Goal: Information Seeking & Learning: Learn about a topic

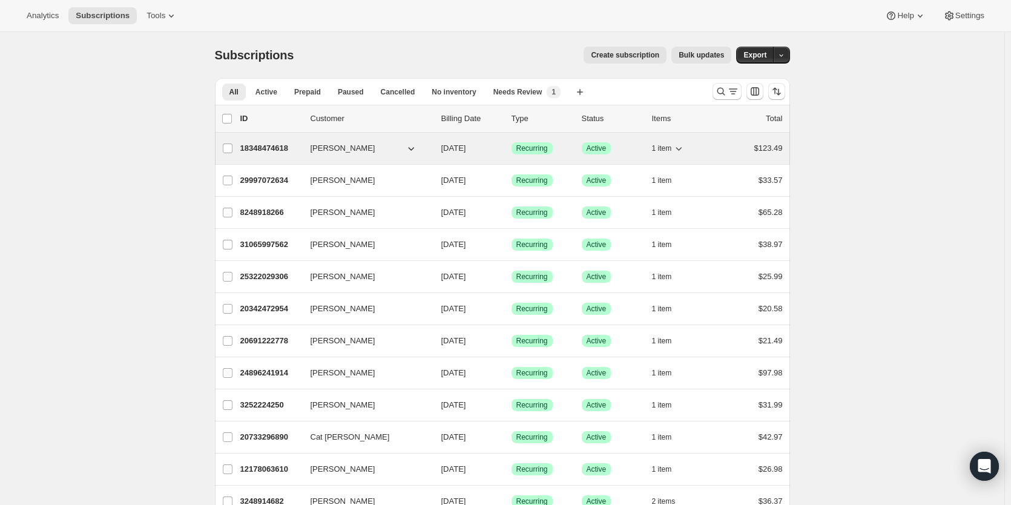
click at [271, 148] on p "18348474618" at bounding box center [270, 148] width 61 height 12
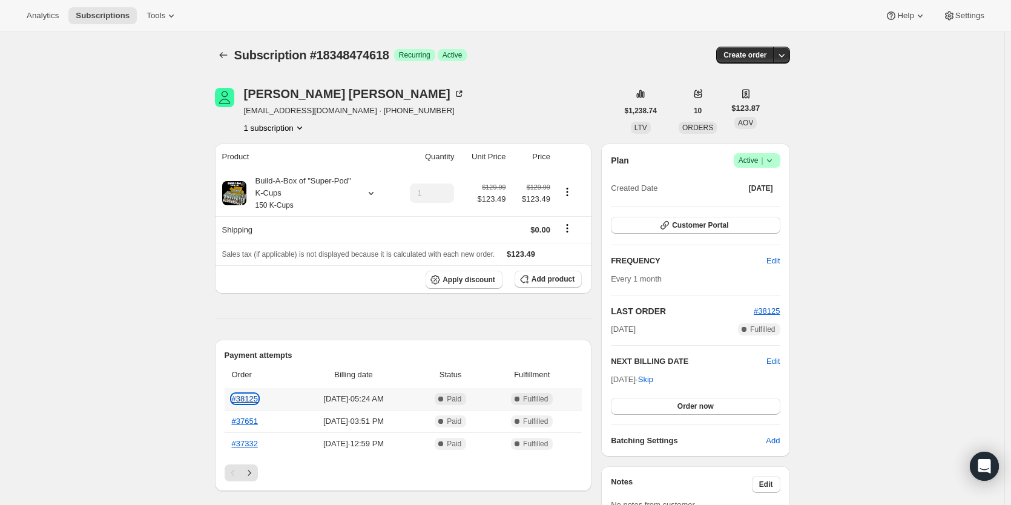
click at [251, 397] on link "#38125" at bounding box center [245, 398] width 26 height 9
click at [755, 55] on span "Create order" at bounding box center [744, 55] width 43 height 10
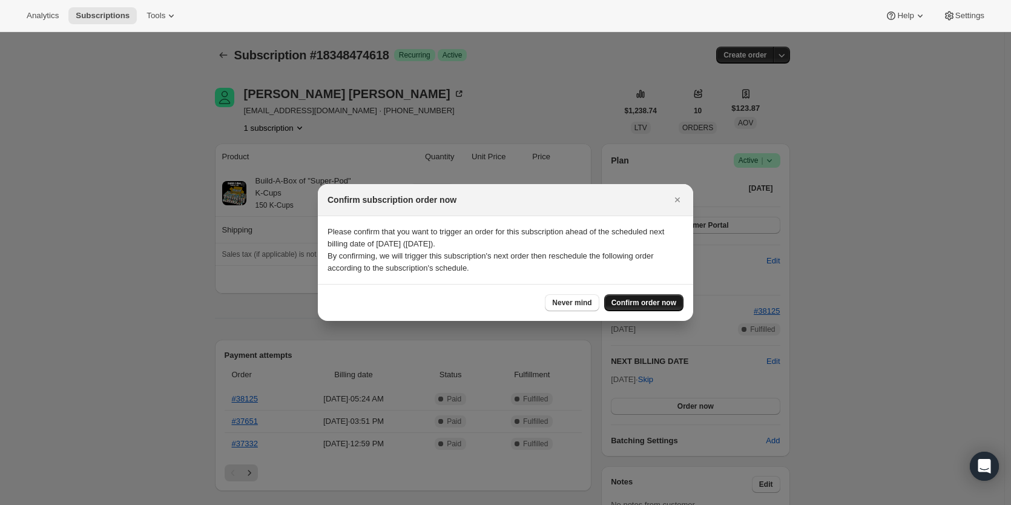
click at [650, 306] on span "Confirm order now" at bounding box center [643, 303] width 65 height 10
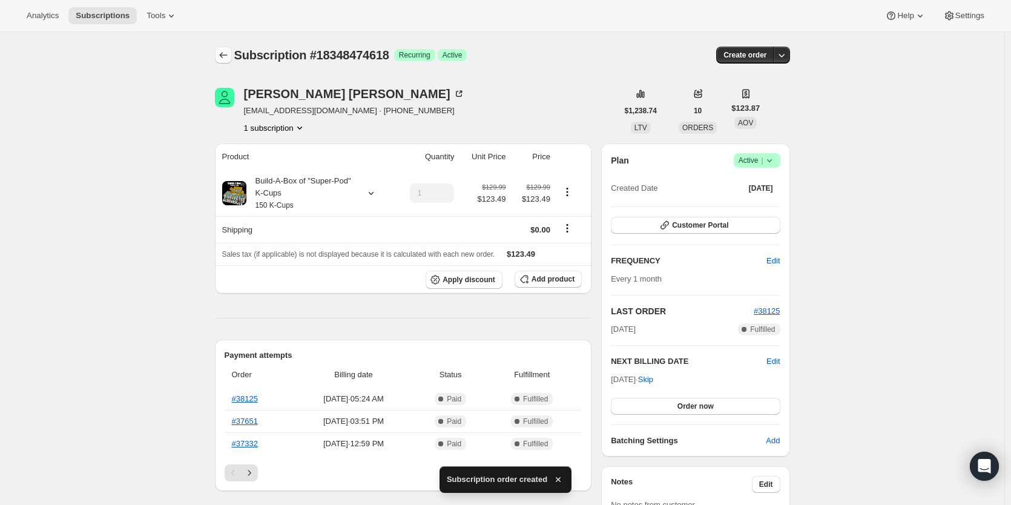
click at [222, 49] on button "Subscriptions" at bounding box center [223, 55] width 17 height 17
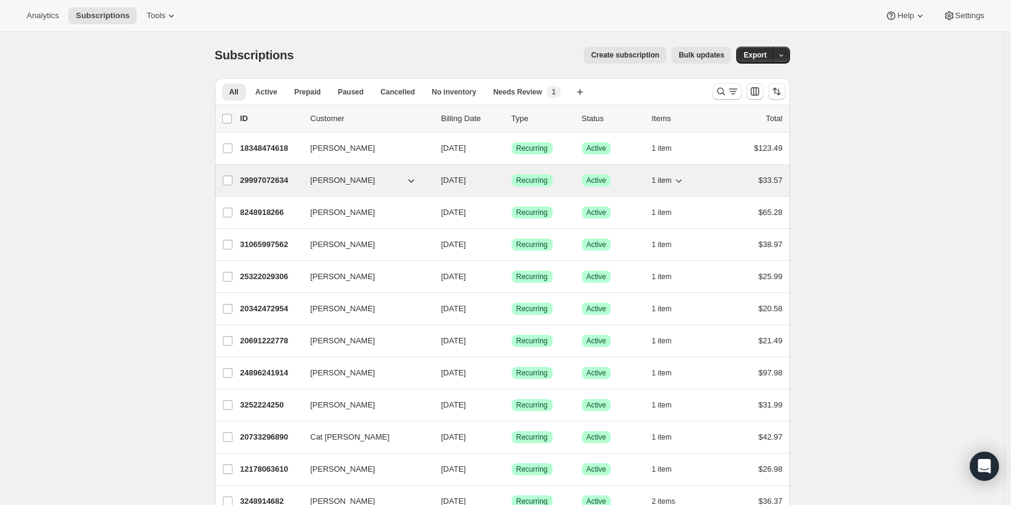
click at [271, 177] on p "29997072634" at bounding box center [270, 180] width 61 height 12
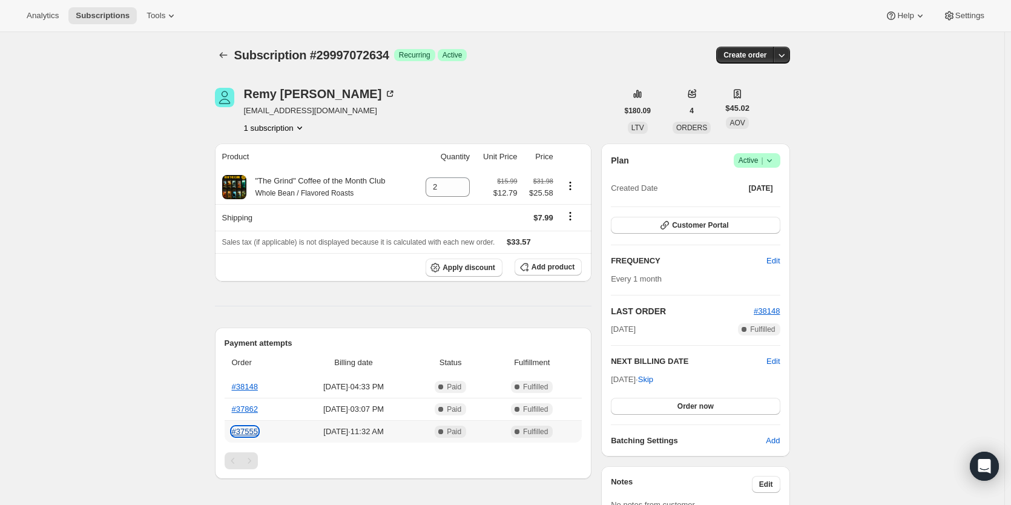
click at [248, 436] on link "#37555" at bounding box center [245, 431] width 26 height 9
click at [251, 409] on link "#37862" at bounding box center [245, 408] width 26 height 9
click at [249, 389] on link "#38148" at bounding box center [245, 386] width 26 height 9
click at [542, 269] on span "Add product" at bounding box center [553, 267] width 43 height 10
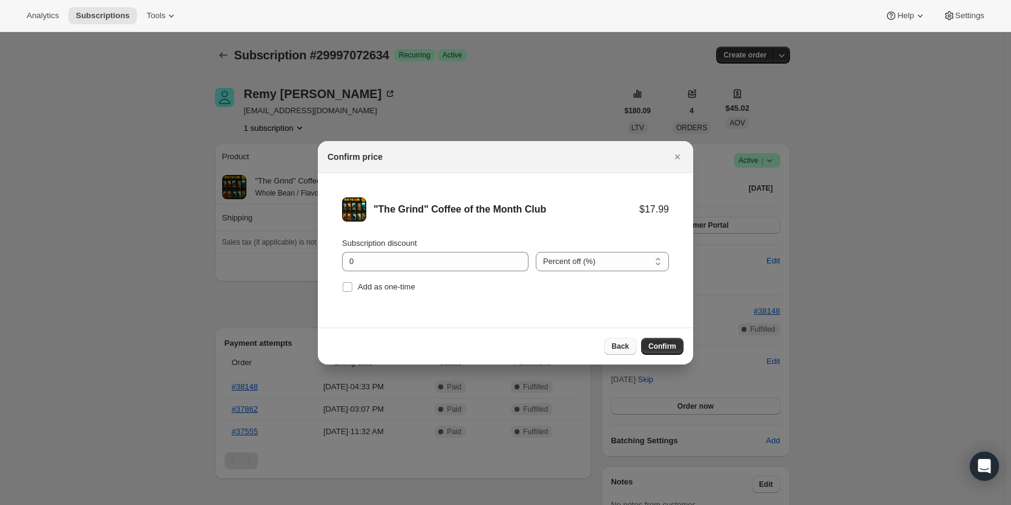
click at [616, 350] on span "Back" at bounding box center [620, 346] width 18 height 10
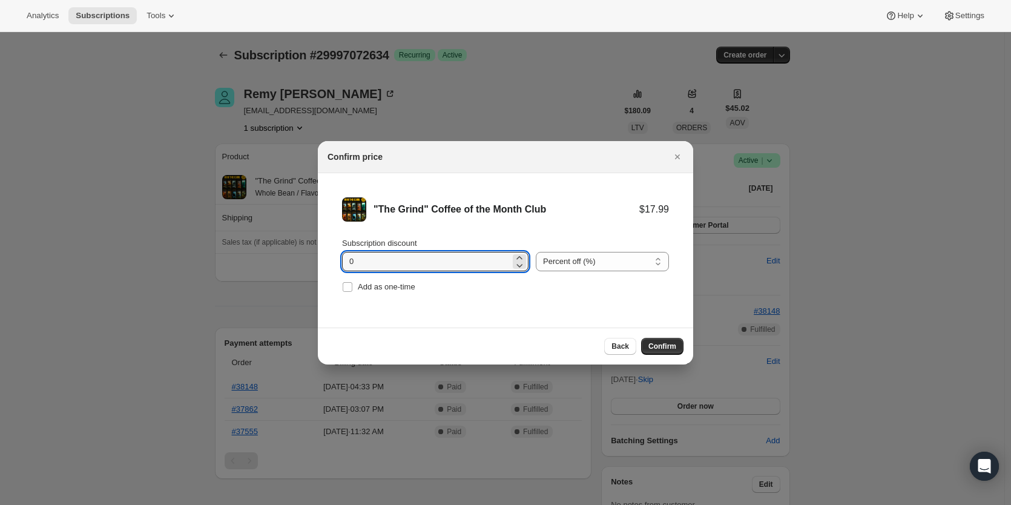
drag, startPoint x: 377, startPoint y: 262, endPoint x: 314, endPoint y: 262, distance: 62.4
click at [321, 263] on li ""The Grind" Coffee of the Month Club $17.99 Subscription discount 0 Percent off…" at bounding box center [505, 246] width 375 height 146
type input "20"
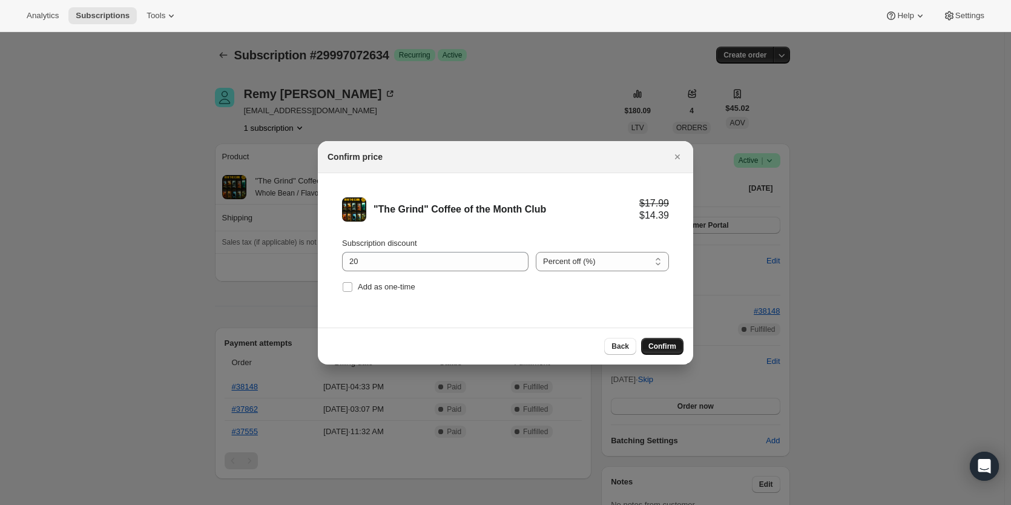
click at [659, 347] on span "Confirm" at bounding box center [662, 346] width 28 height 10
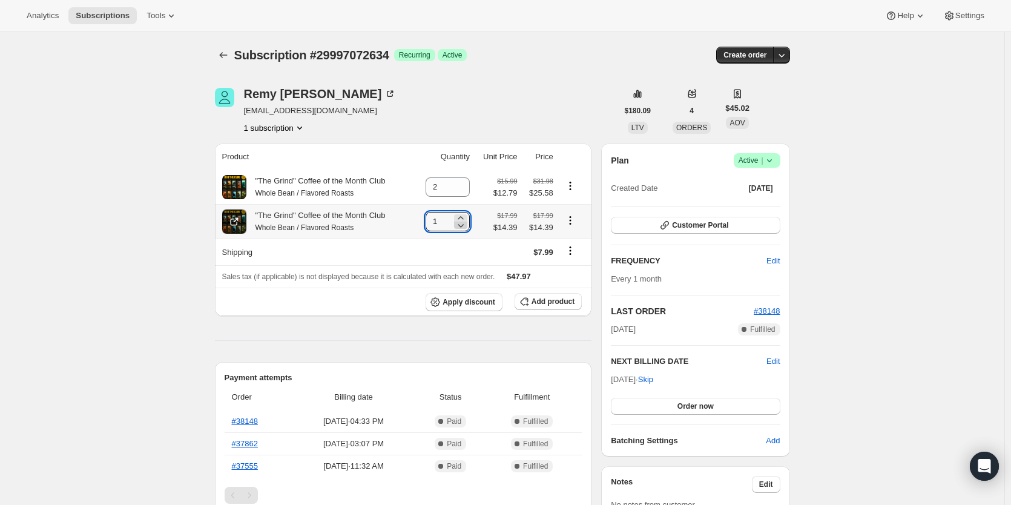
click at [459, 222] on icon at bounding box center [461, 225] width 12 height 12
click at [465, 217] on icon at bounding box center [461, 218] width 12 height 12
type input "2"
click at [464, 193] on icon at bounding box center [461, 191] width 6 height 4
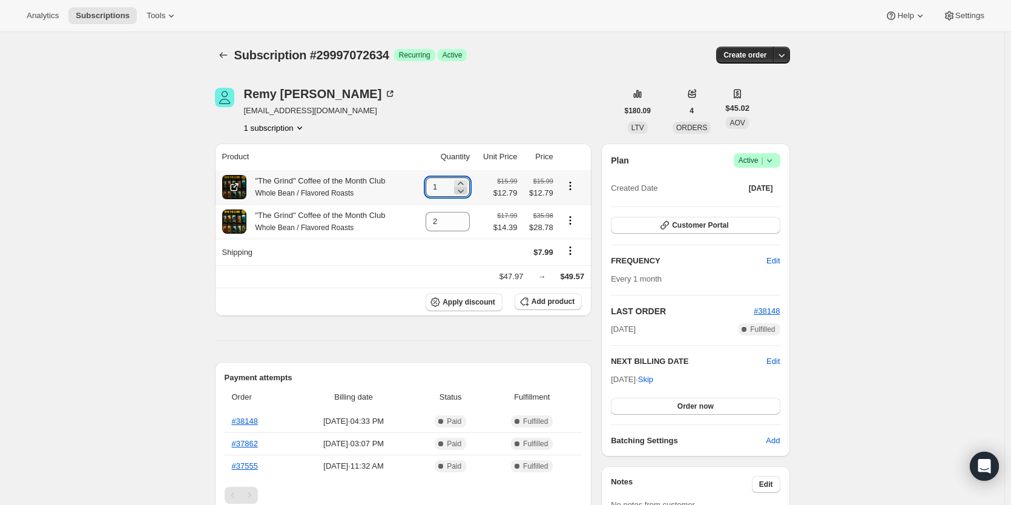
click at [464, 193] on icon at bounding box center [461, 191] width 6 height 4
type input "0"
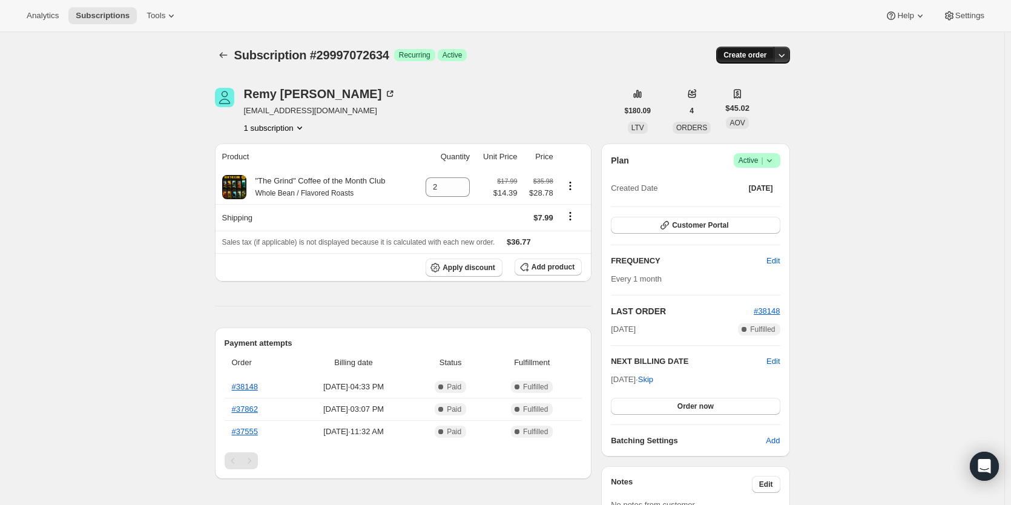
click at [733, 58] on span "Create order" at bounding box center [744, 55] width 43 height 10
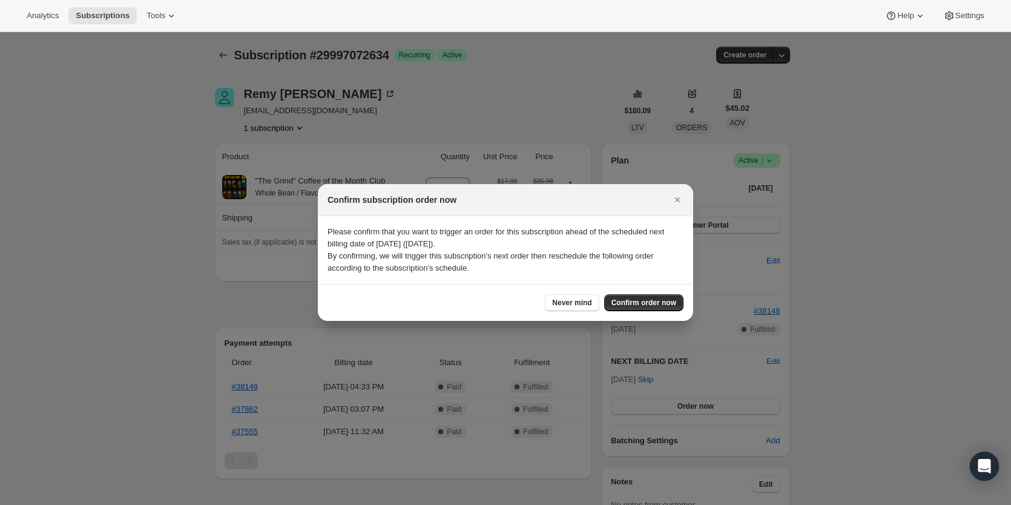
click at [625, 312] on div "Never mind Confirm order now" at bounding box center [505, 302] width 375 height 37
click at [629, 303] on span "Confirm order now" at bounding box center [643, 303] width 65 height 10
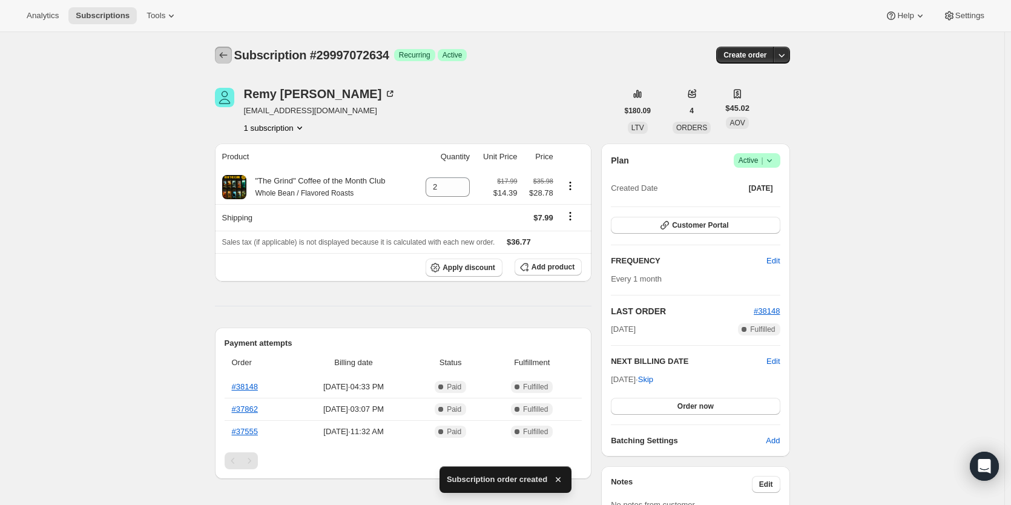
click at [229, 59] on icon "Subscriptions" at bounding box center [223, 55] width 12 height 12
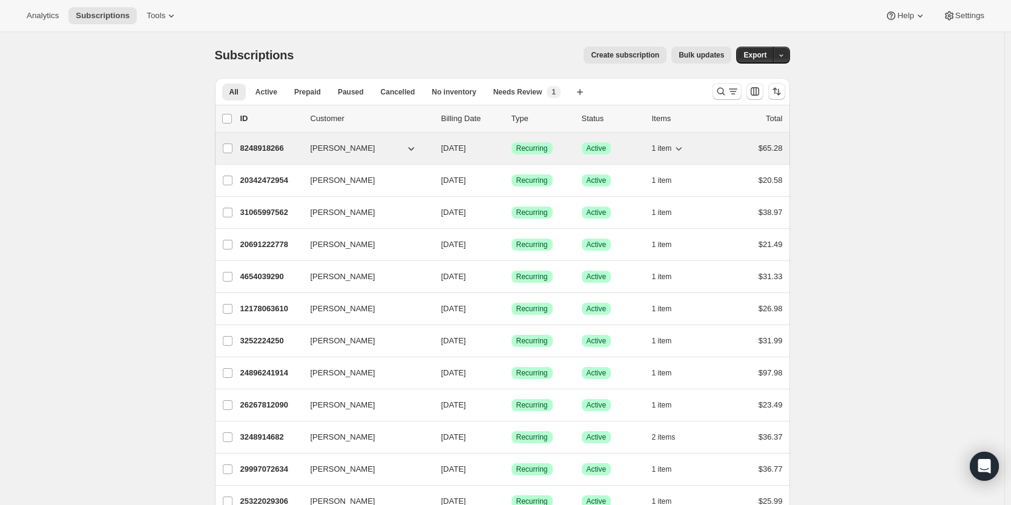
click at [269, 148] on p "8248918266" at bounding box center [270, 148] width 61 height 12
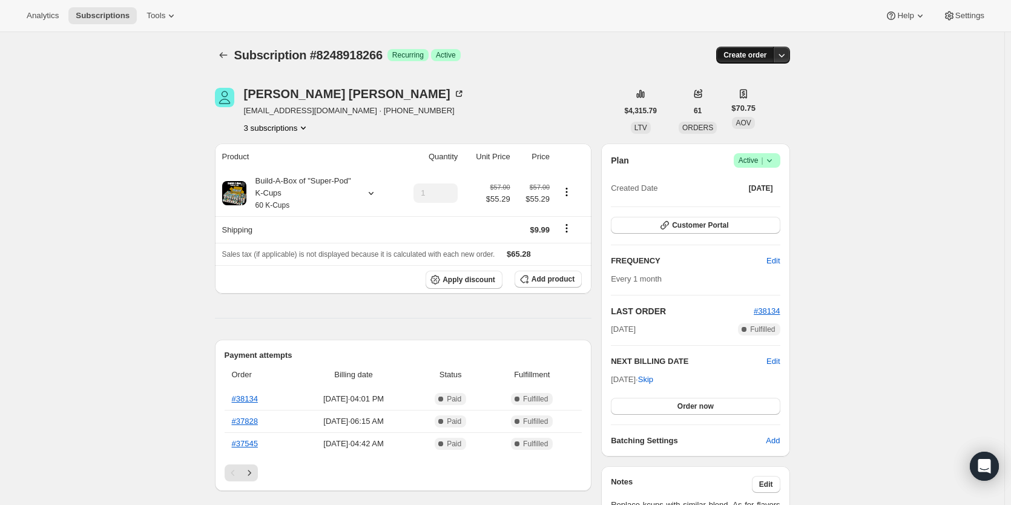
click at [756, 52] on span "Create order" at bounding box center [744, 55] width 43 height 10
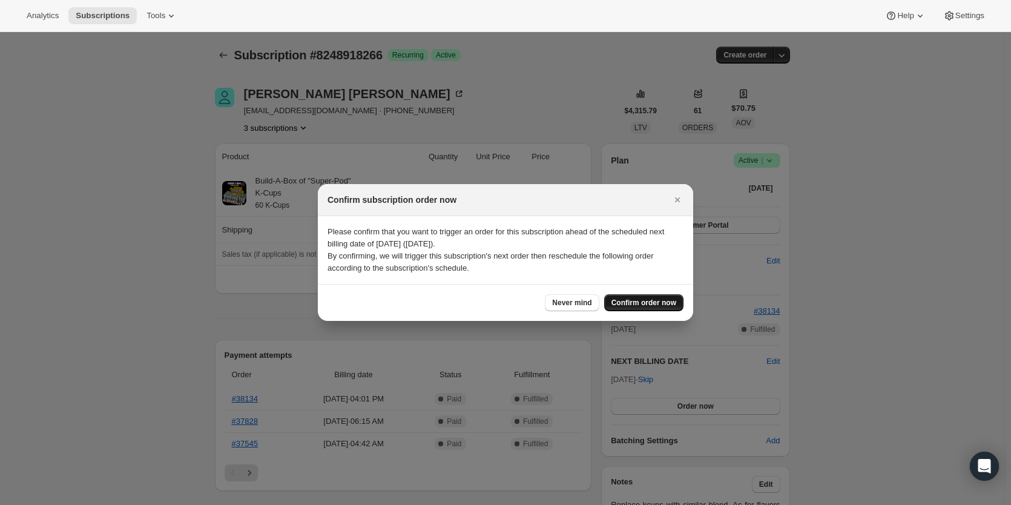
click at [652, 311] on button "Confirm order now" at bounding box center [643, 302] width 79 height 17
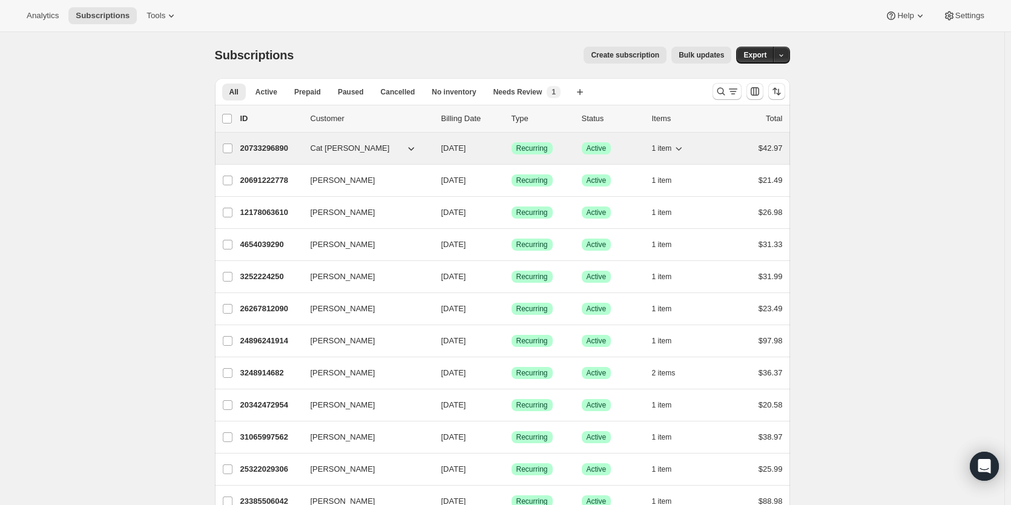
click at [274, 150] on p "20733296890" at bounding box center [270, 148] width 61 height 12
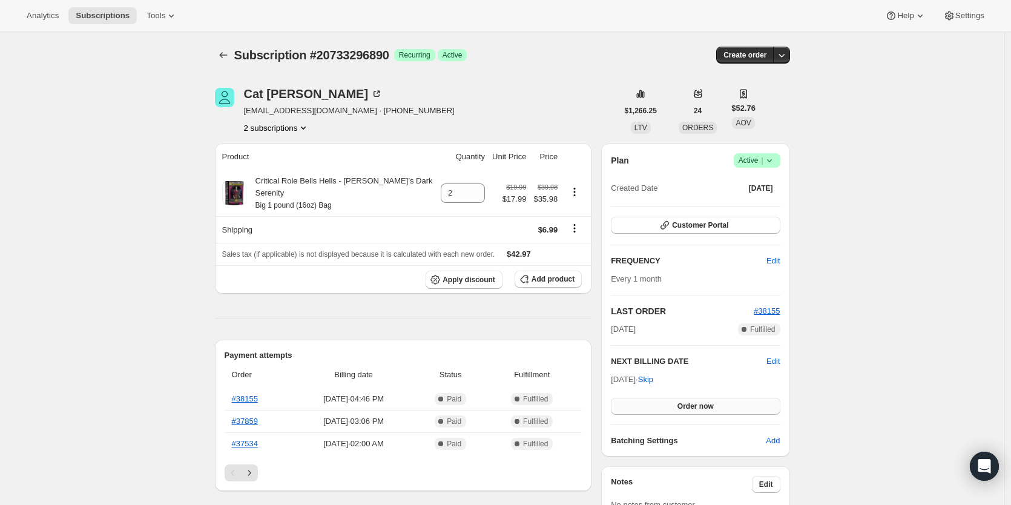
click at [692, 407] on span "Order now" at bounding box center [695, 406] width 36 height 10
click at [692, 407] on span "Click to confirm" at bounding box center [695, 406] width 55 height 10
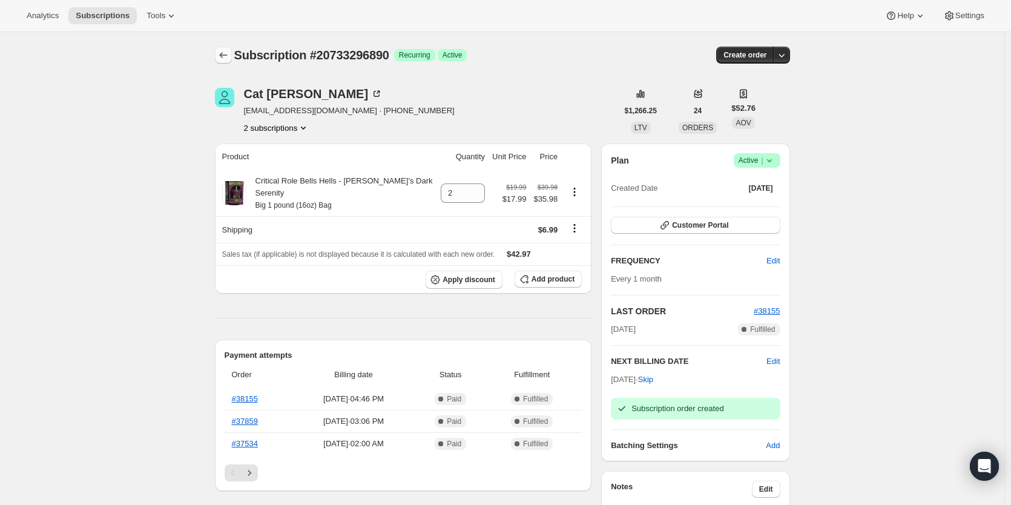
click at [222, 56] on icon "Subscriptions" at bounding box center [223, 55] width 12 height 12
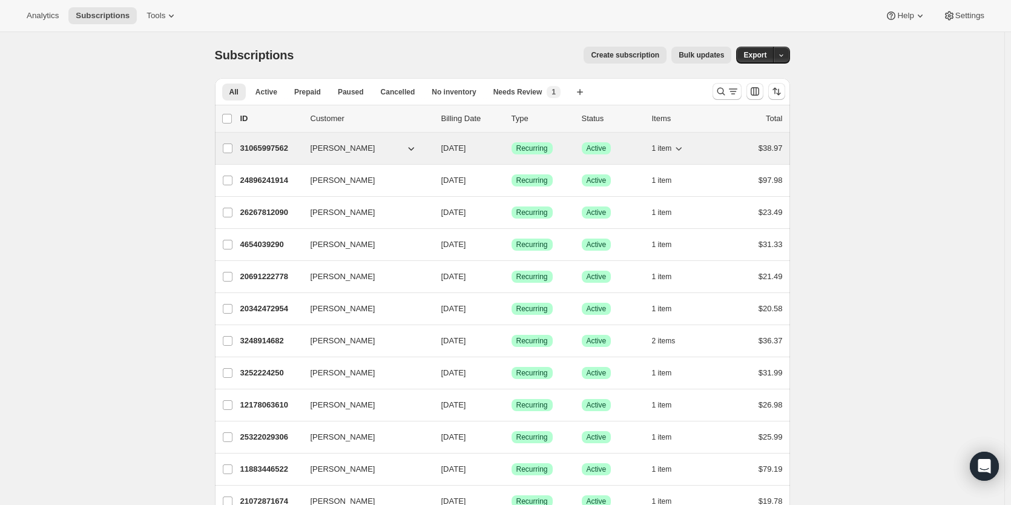
click at [267, 146] on p "31065997562" at bounding box center [270, 148] width 61 height 12
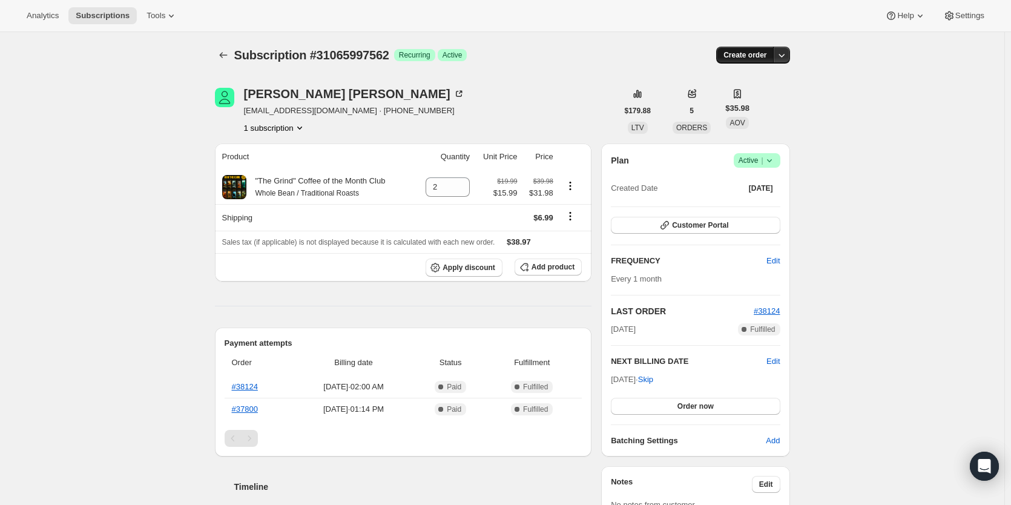
click at [755, 54] on span "Create order" at bounding box center [744, 55] width 43 height 10
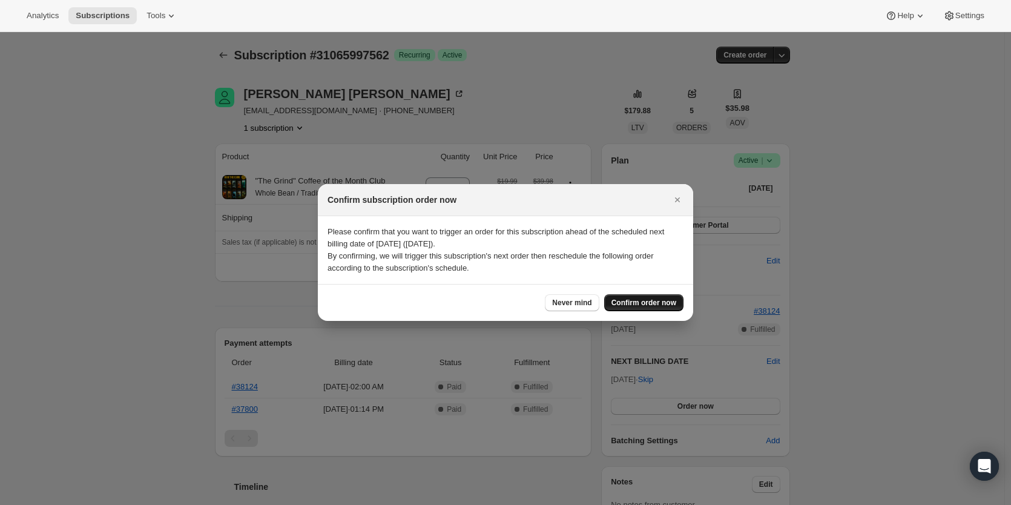
click at [619, 303] on span "Confirm order now" at bounding box center [643, 303] width 65 height 10
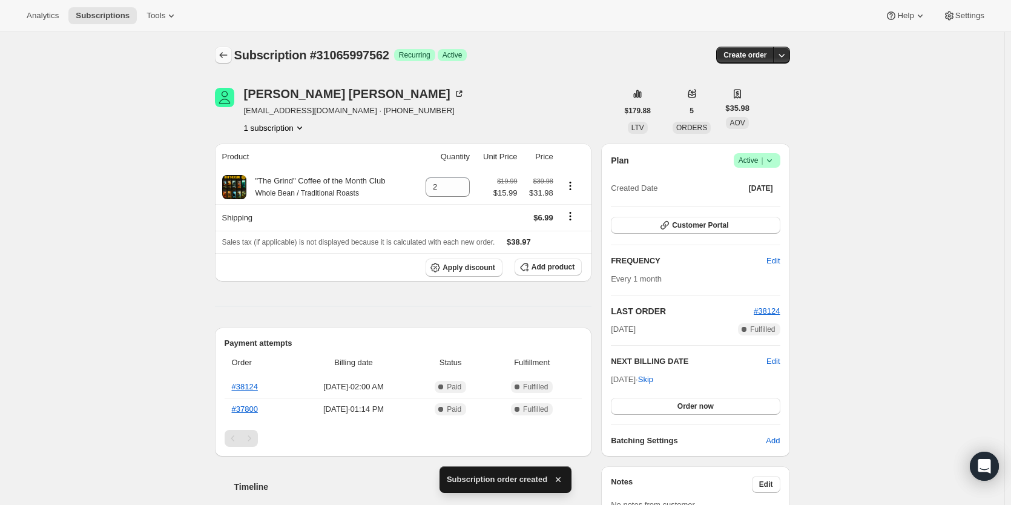
click at [225, 48] on button "Subscriptions" at bounding box center [223, 55] width 17 height 17
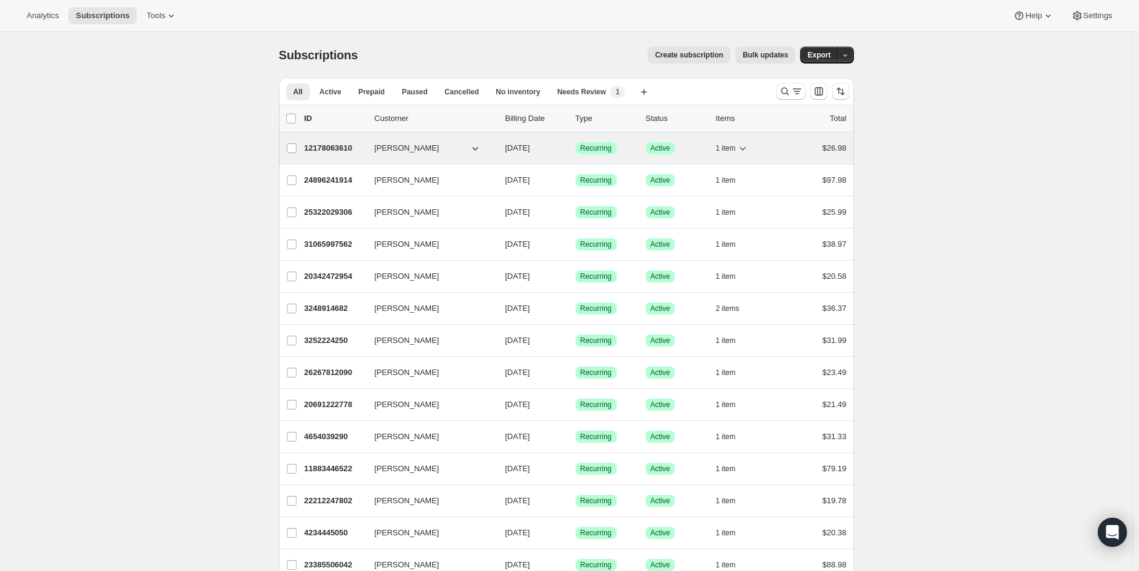
click at [324, 140] on div "12178063610 Regina Kendall 10/09/2025 Success Recurring Success Active 1 item $…" at bounding box center [575, 148] width 542 height 17
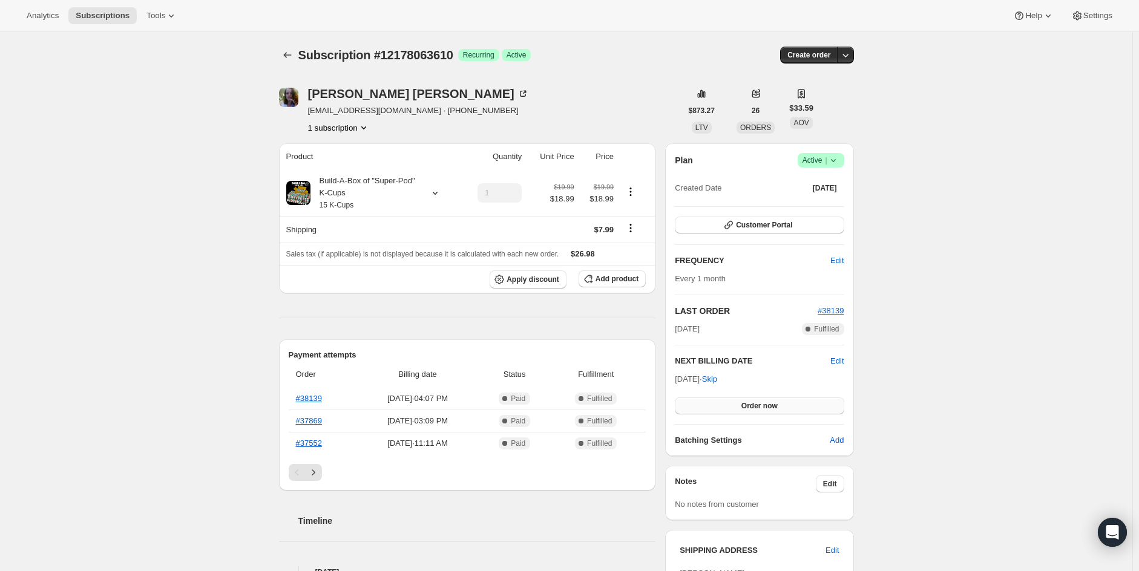
click at [757, 398] on button "Order now" at bounding box center [759, 406] width 169 height 17
click at [759, 406] on span "Click to confirm" at bounding box center [759, 406] width 55 height 10
click at [809, 52] on span "Create order" at bounding box center [809, 55] width 43 height 10
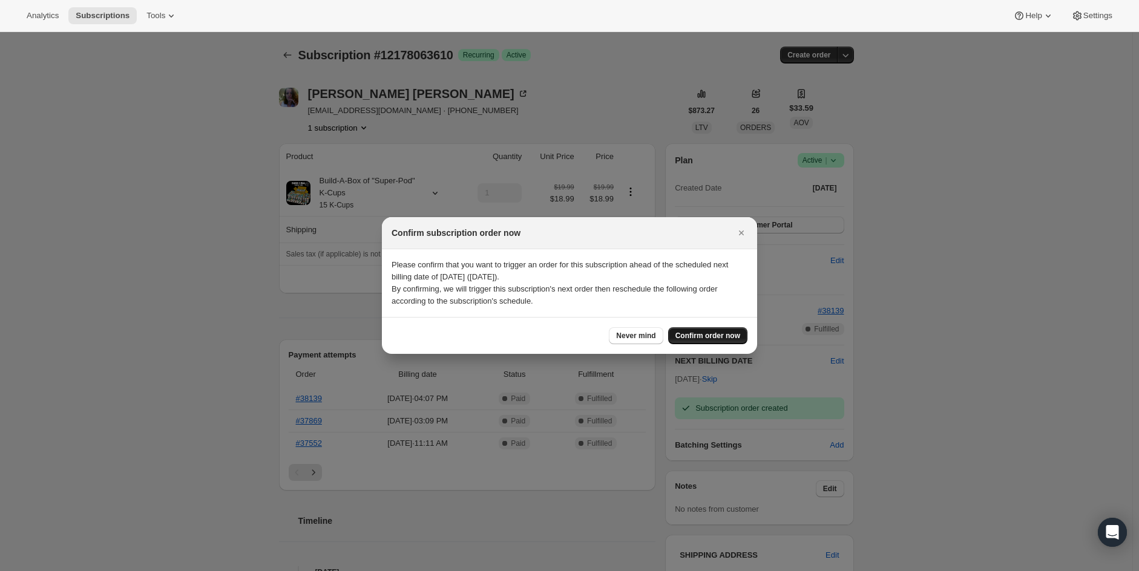
click at [716, 340] on span "Confirm order now" at bounding box center [708, 336] width 65 height 10
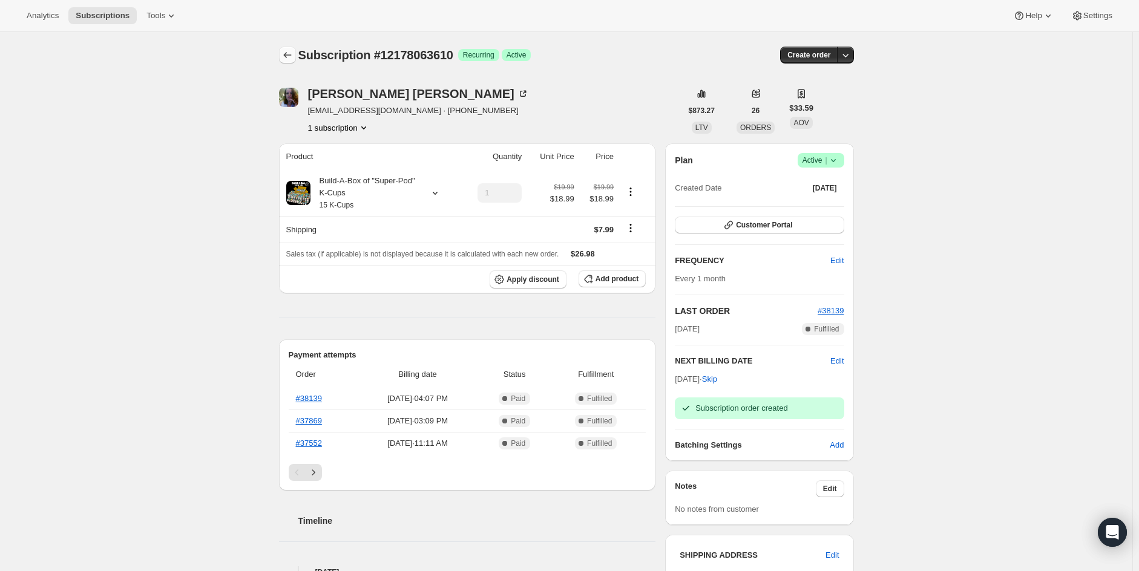
click at [293, 54] on icon "Subscriptions" at bounding box center [287, 55] width 12 height 12
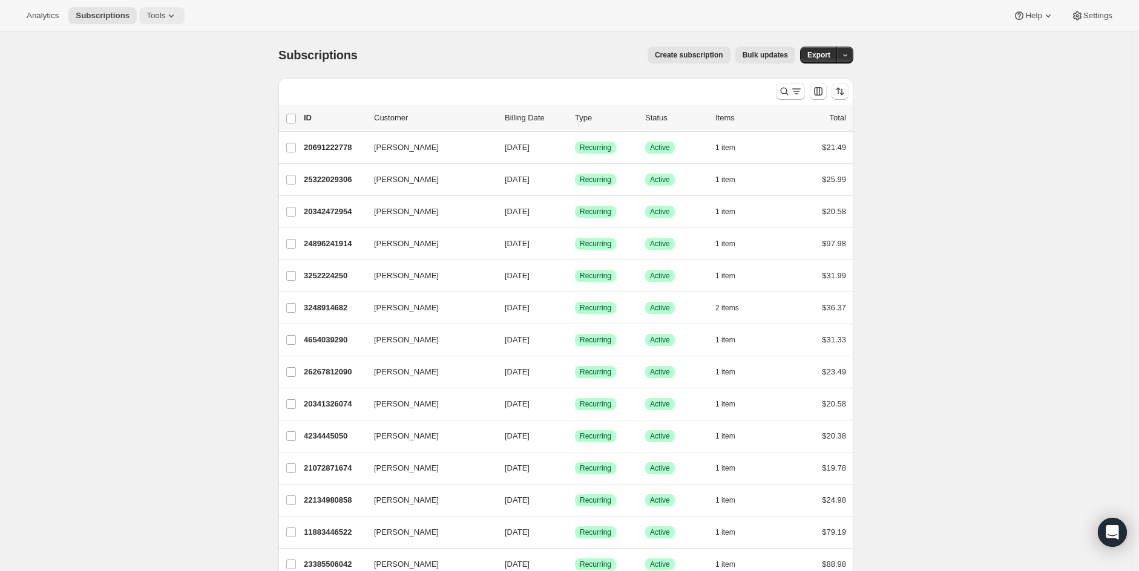
click at [165, 17] on span "Tools" at bounding box center [155, 16] width 19 height 10
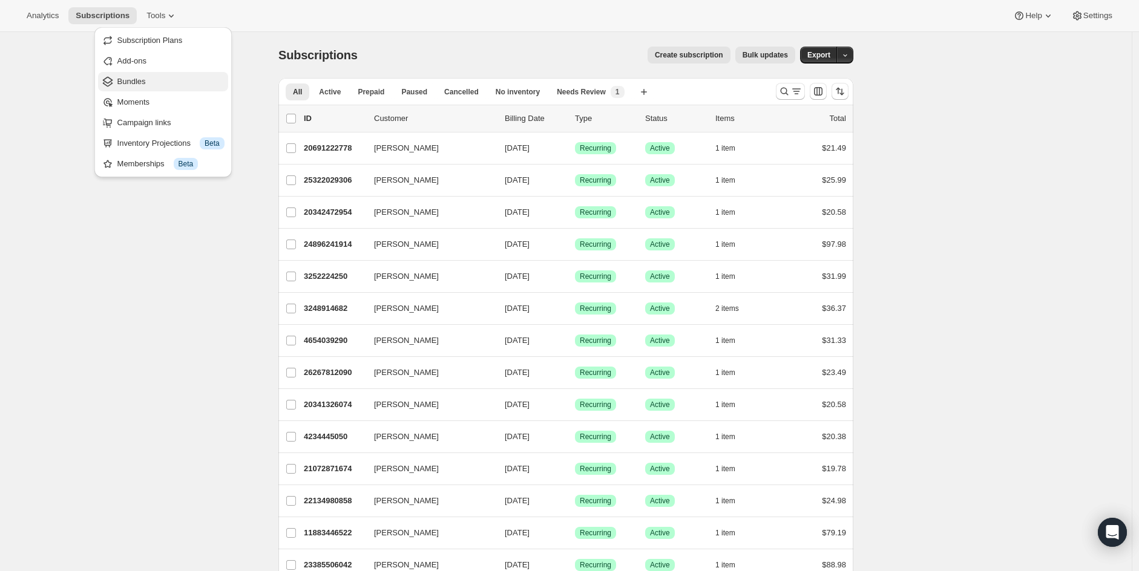
click at [137, 76] on span "Bundles" at bounding box center [170, 82] width 107 height 12
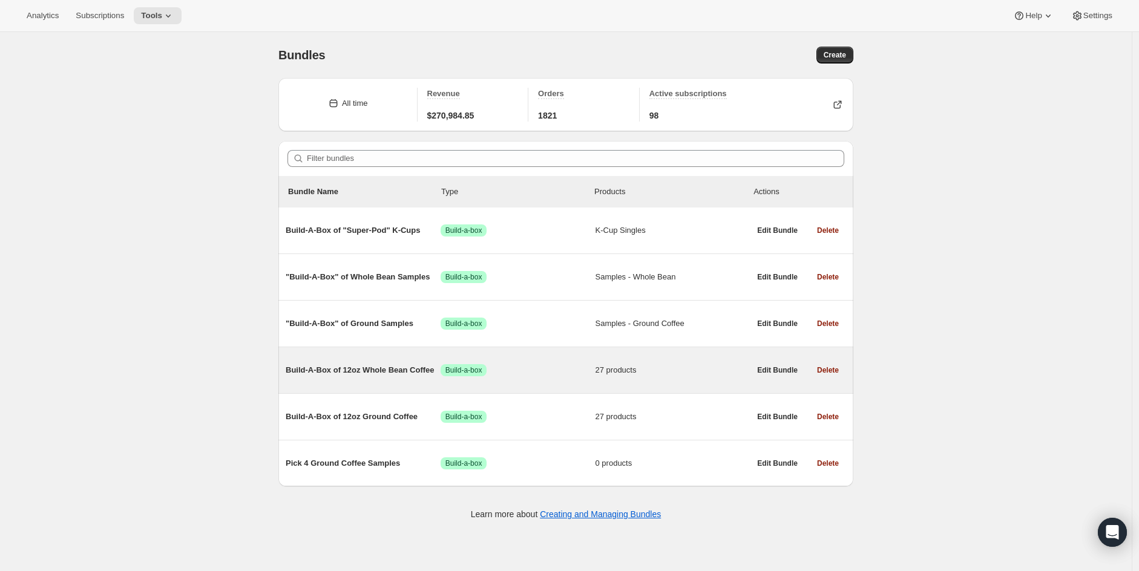
click at [380, 369] on span "Build-A-Box of 12oz Whole Bean Coffee" at bounding box center [363, 370] width 155 height 12
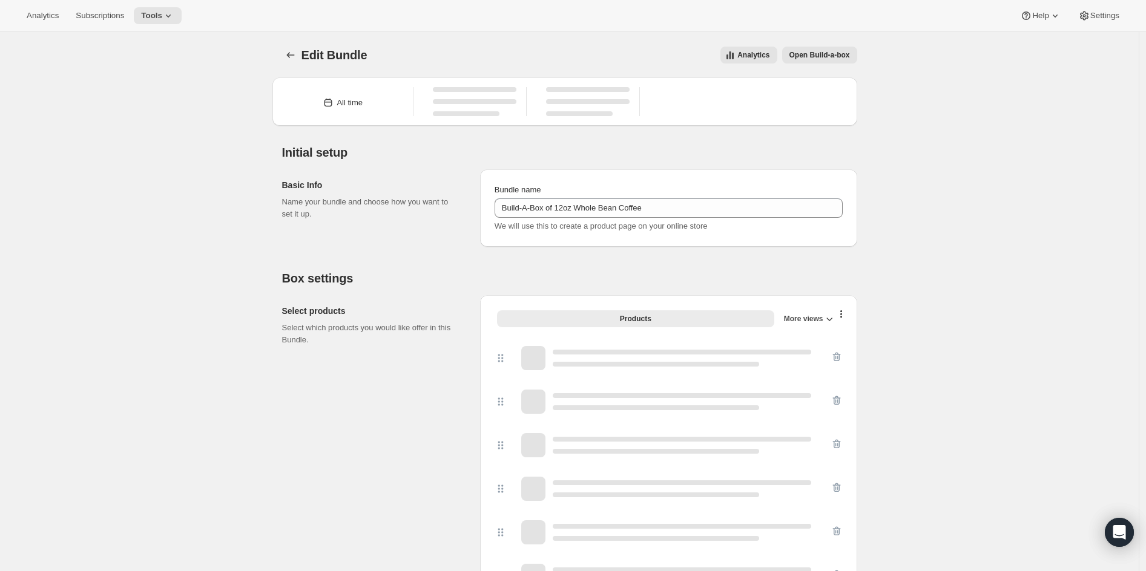
type input "Build-A-Box of 12oz Whole Bean Coffee"
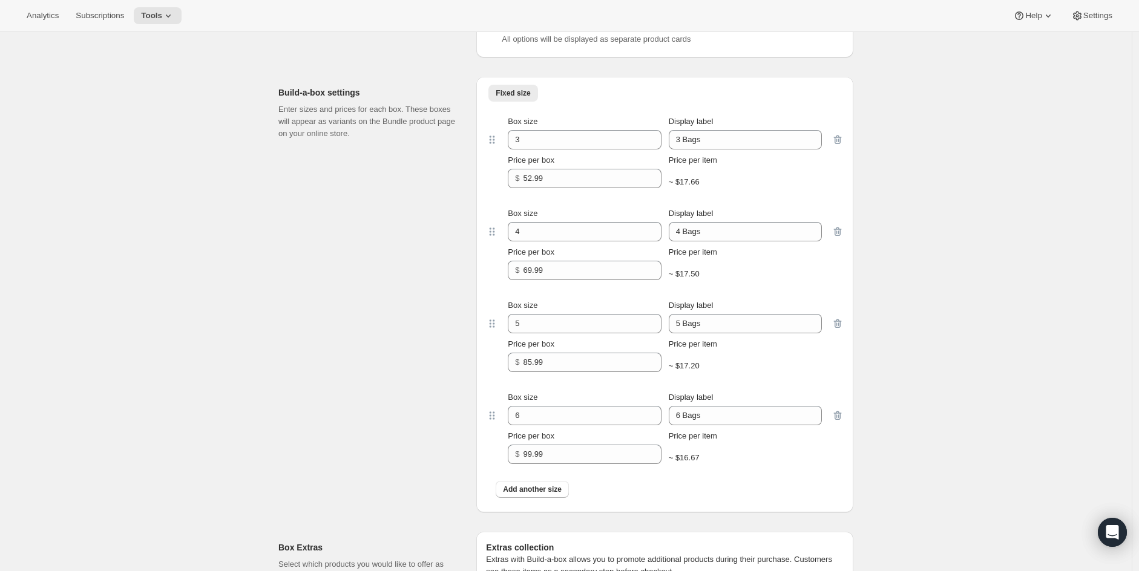
scroll to position [1681, 0]
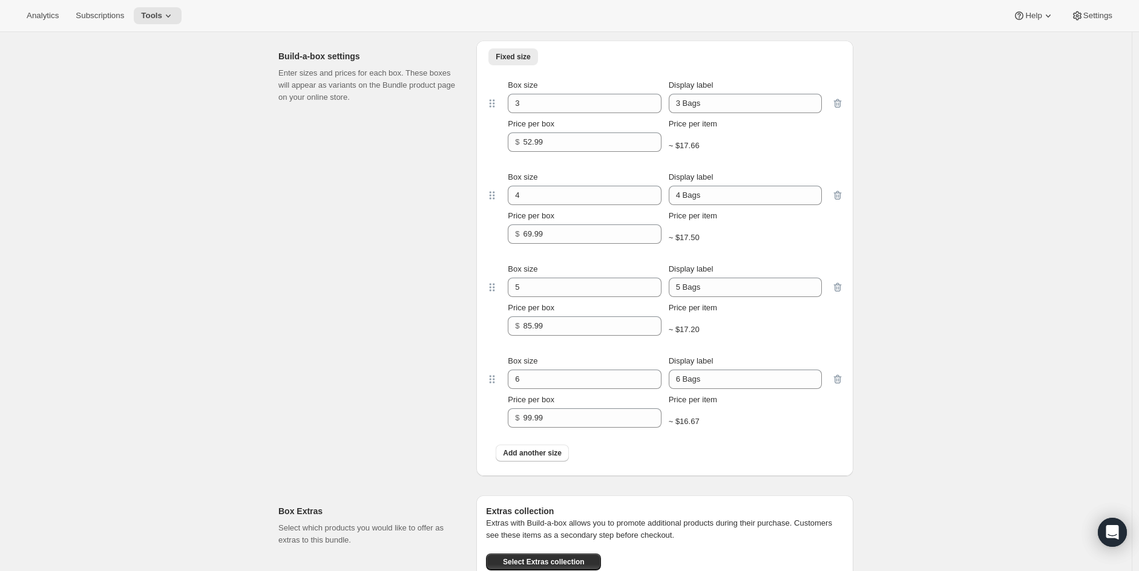
click at [0, 7] on div "Analytics Subscriptions Tools Help Settings" at bounding box center [569, 16] width 1139 height 32
click at [37, 19] on span "Analytics" at bounding box center [43, 16] width 32 height 10
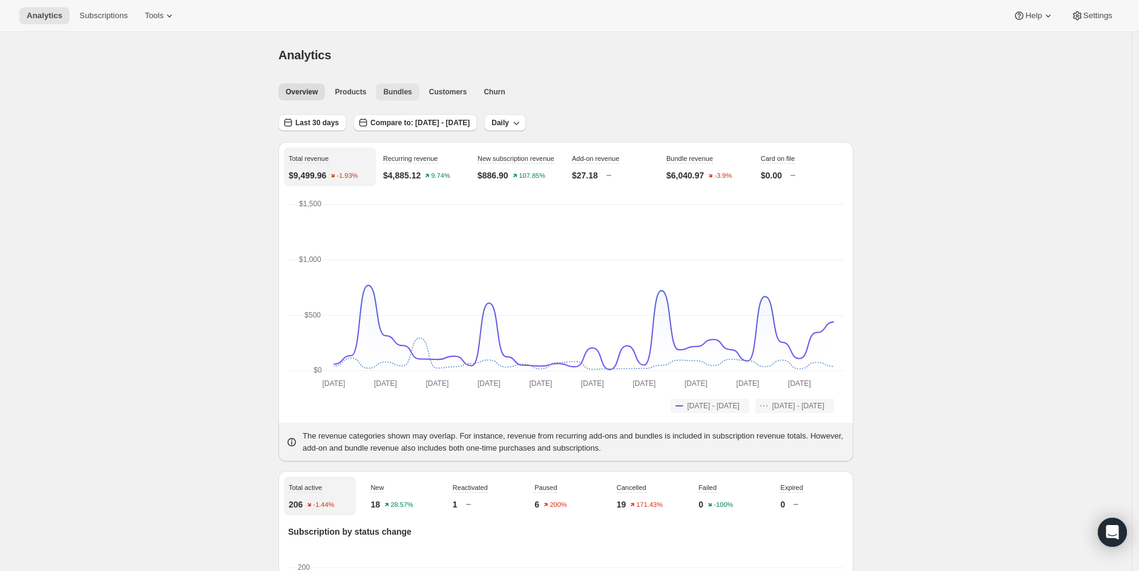
click at [410, 88] on span "Bundles" at bounding box center [397, 92] width 28 height 10
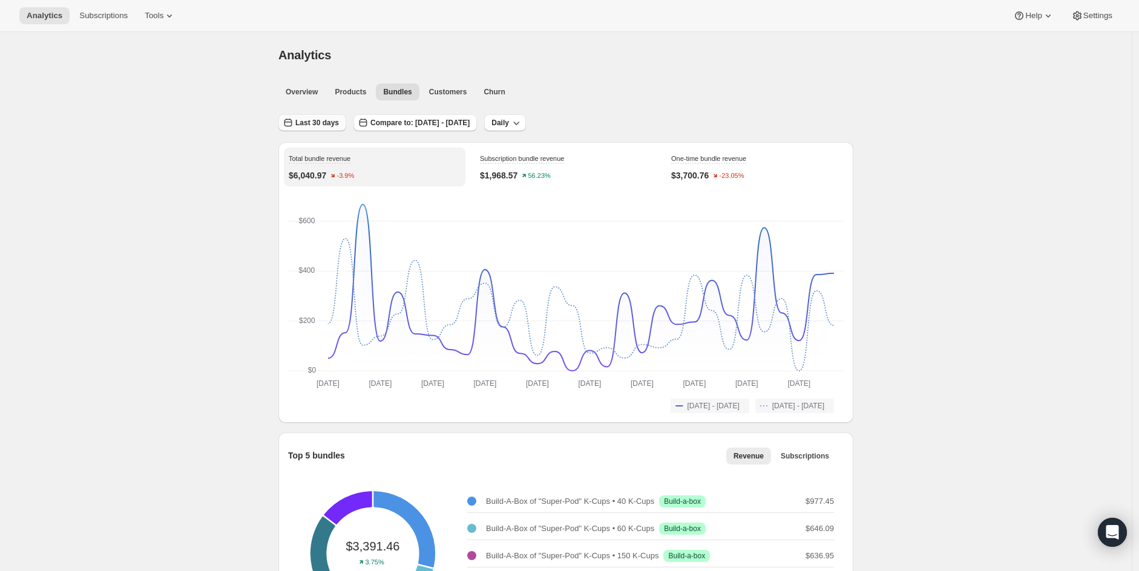
click at [315, 116] on button "Last 30 days" at bounding box center [312, 122] width 68 height 17
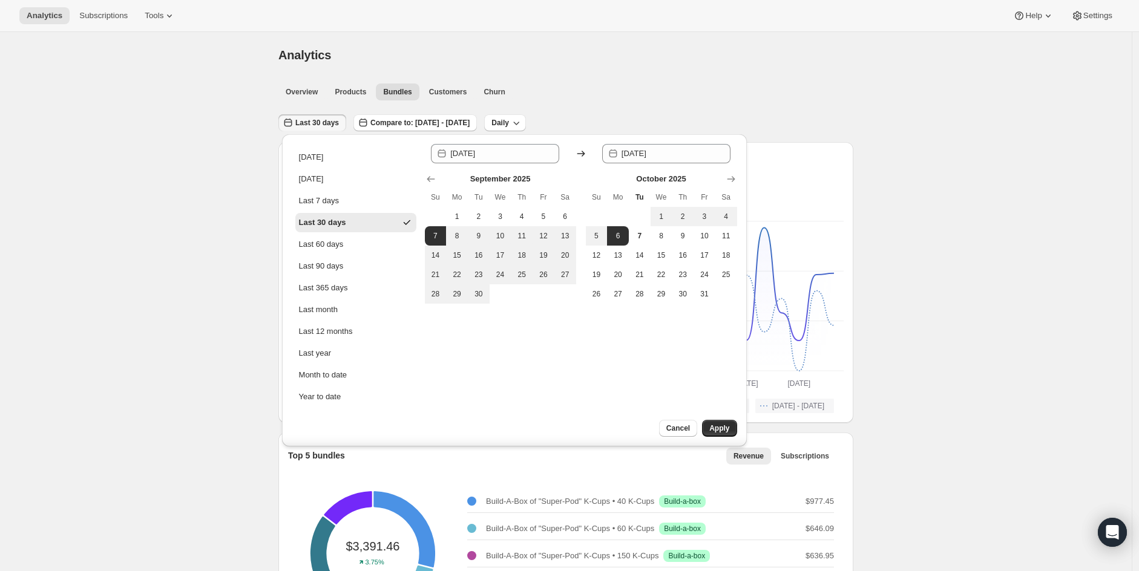
click at [333, 255] on ul "[DATE] [DATE] Last 7 days Last 30 days Last 60 days Last 90 days Last 365 days …" at bounding box center [355, 277] width 121 height 259
click at [334, 260] on div "Last 90 days" at bounding box center [321, 266] width 45 height 12
type input "[DATE]"
click at [717, 421] on button "Apply" at bounding box center [719, 428] width 35 height 17
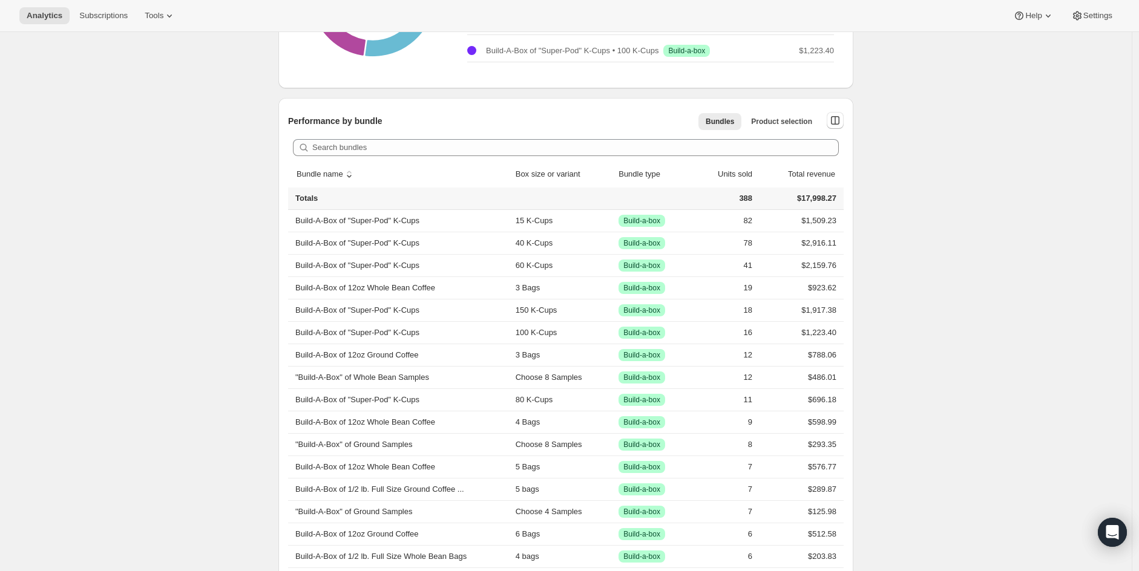
scroll to position [673, 0]
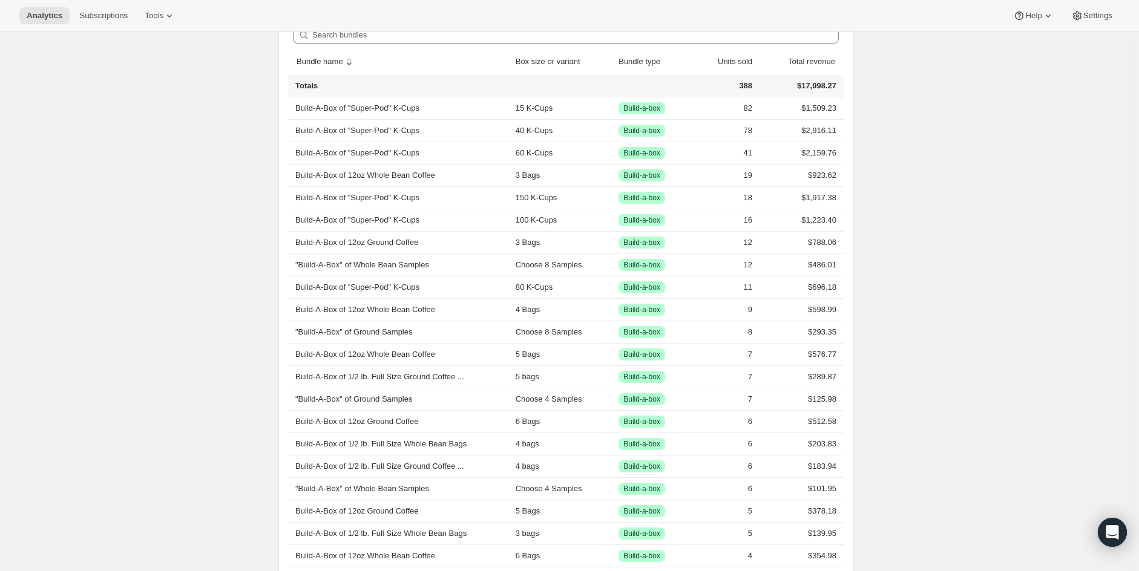
click at [832, 84] on td "$17,998.27" at bounding box center [800, 86] width 88 height 22
click at [827, 55] on button "sort descending by Total revenue" at bounding box center [805, 61] width 63 height 23
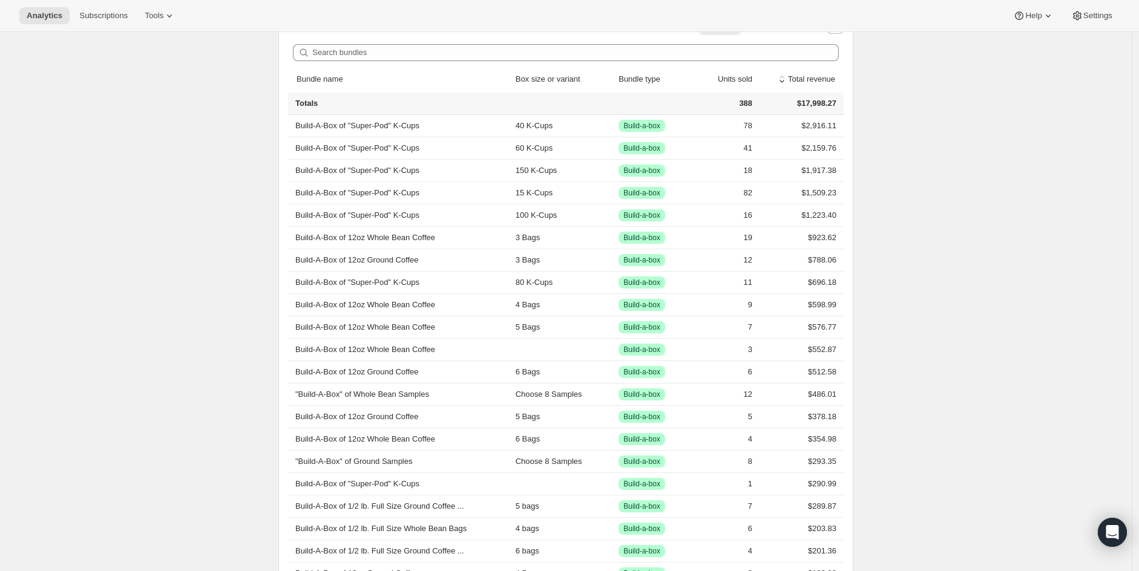
scroll to position [560, 0]
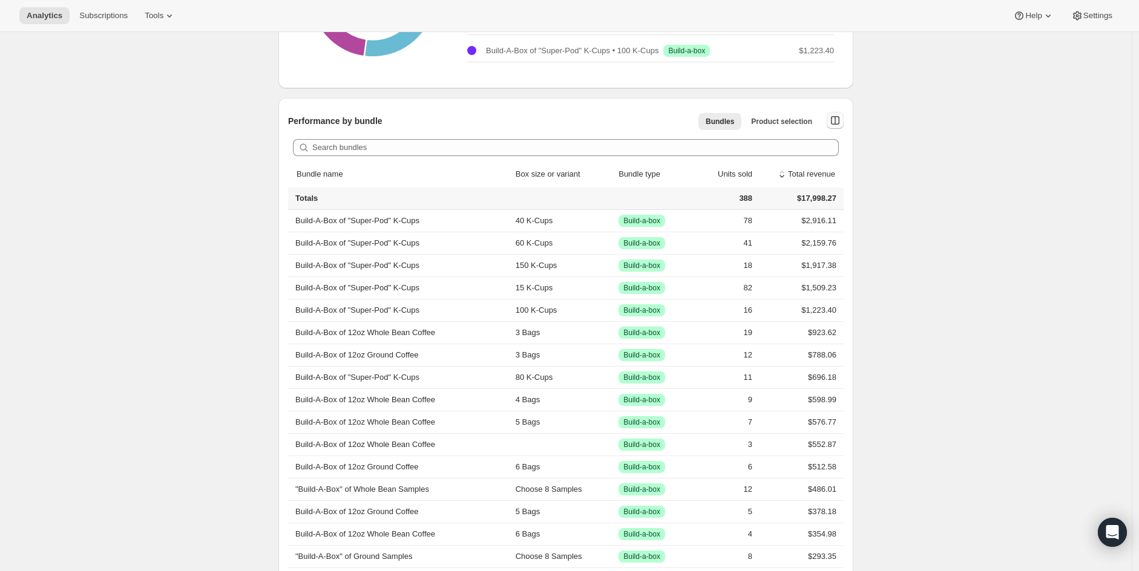
click at [840, 120] on icon "button" at bounding box center [835, 120] width 8 height 8
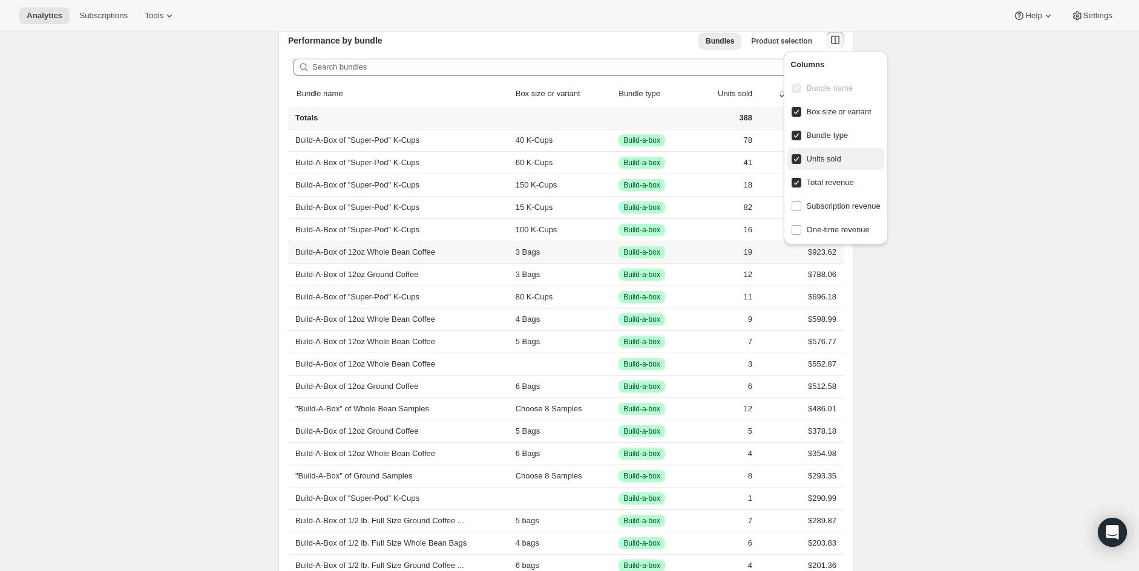
scroll to position [673, 0]
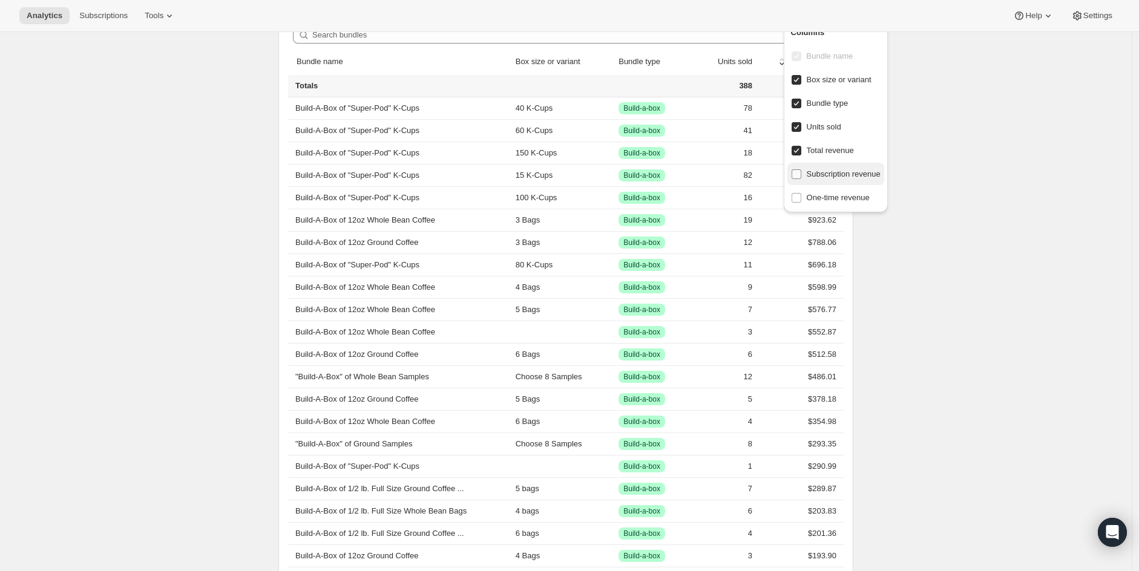
click at [846, 174] on span "Subscription revenue" at bounding box center [844, 174] width 74 height 9
click at [801, 174] on input "Subscription revenue" at bounding box center [797, 175] width 10 height 10
checkbox input "true"
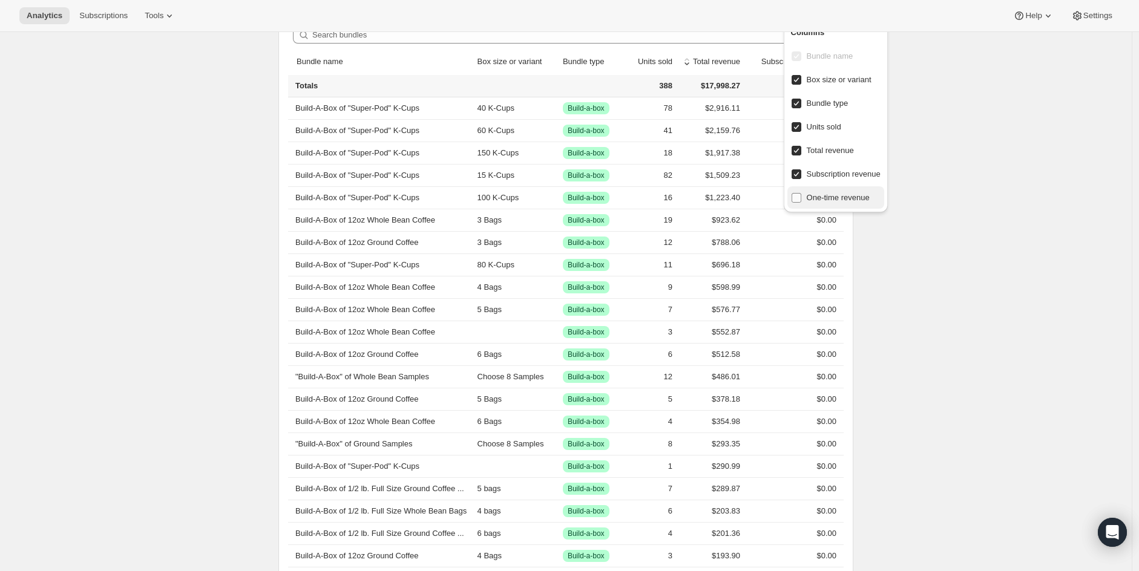
click at [845, 197] on span "One-time revenue" at bounding box center [838, 197] width 63 height 9
click at [801, 197] on input "One-time revenue" at bounding box center [797, 198] width 10 height 10
checkbox input "true"
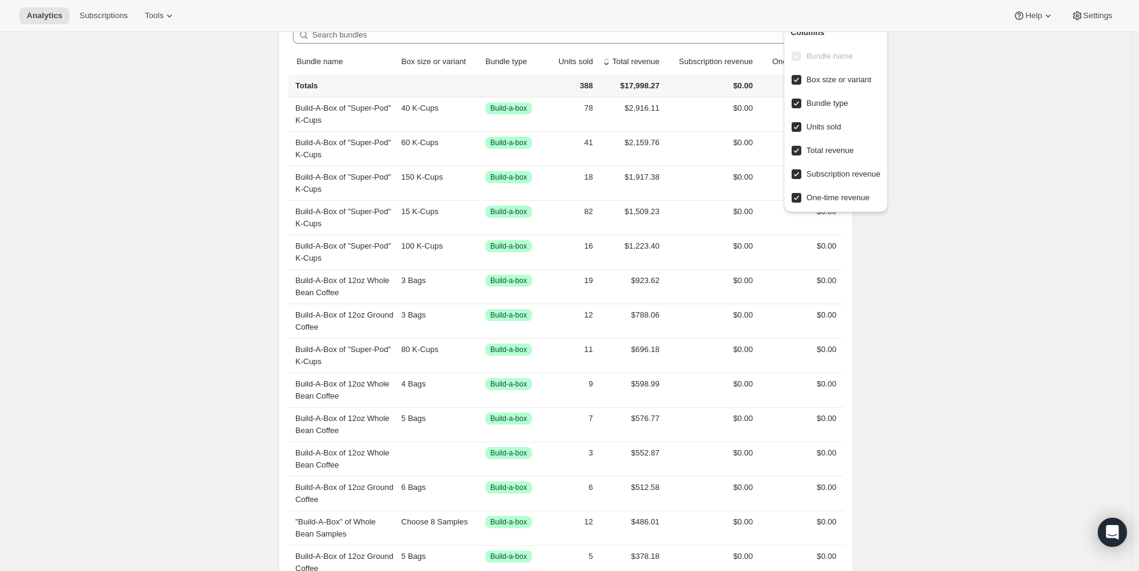
click at [988, 261] on div "Analytics. This page is ready Analytics Overview Products Bundles Customers Chu…" at bounding box center [566, 522] width 1132 height 2325
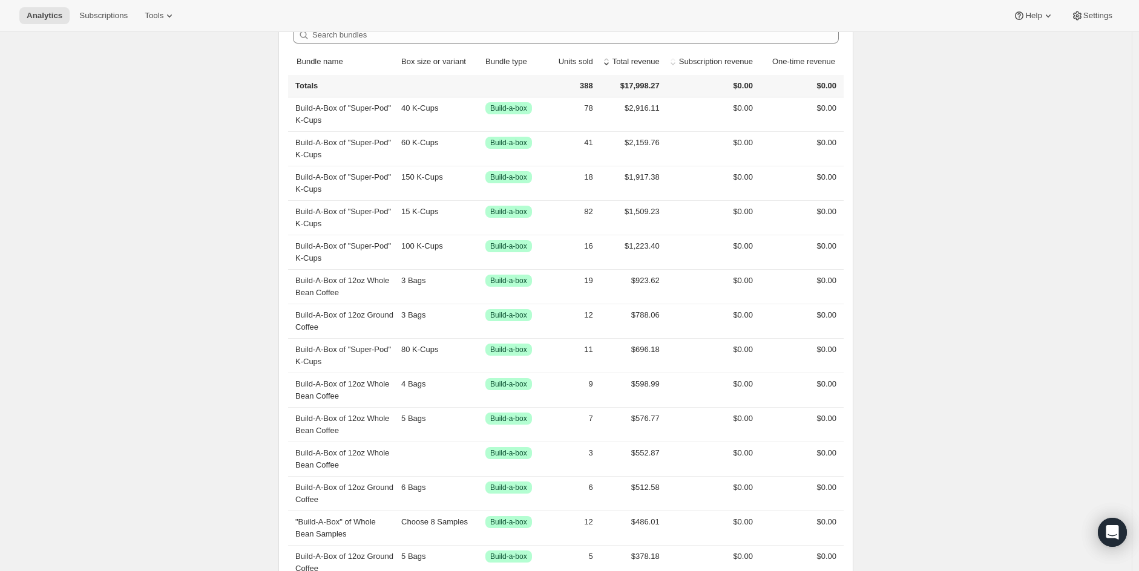
click at [733, 64] on button "sort descending by Subscription revenue" at bounding box center [710, 61] width 90 height 23
click at [733, 64] on button "sort ascending by Subscription revenue" at bounding box center [710, 61] width 90 height 23
click at [789, 58] on button "sort descending by One-time revenue" at bounding box center [798, 61] width 79 height 23
click at [789, 58] on button "sort ascending by One-time revenue" at bounding box center [798, 61] width 79 height 23
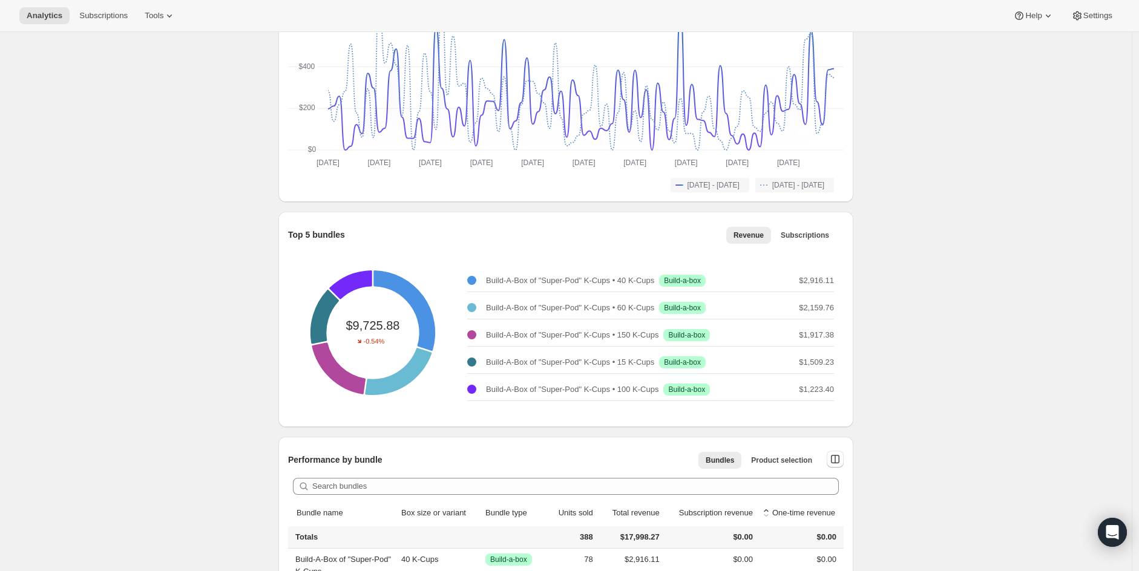
scroll to position [224, 0]
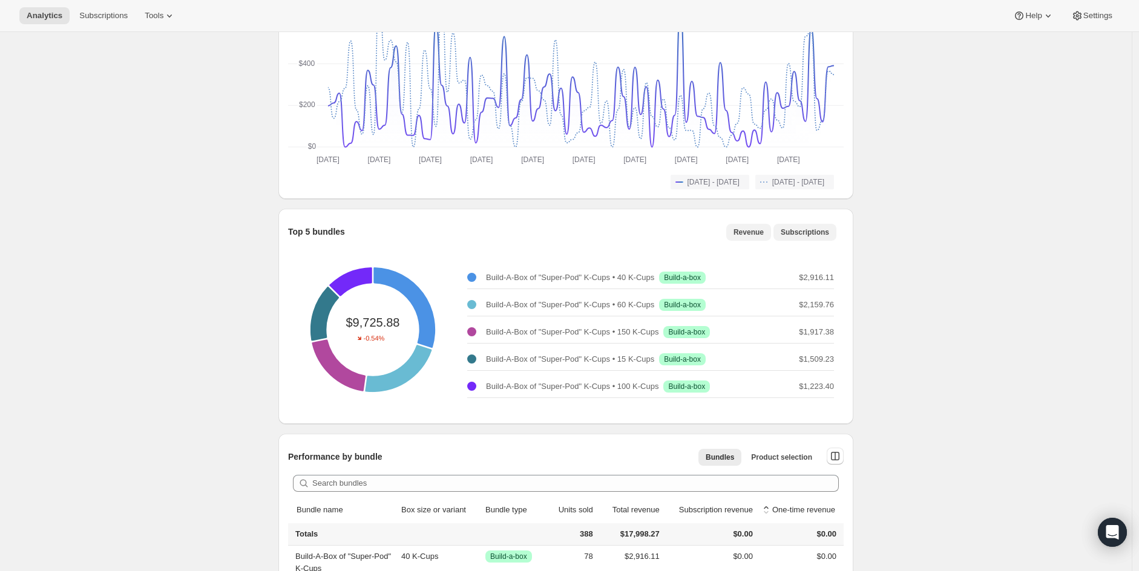
click at [786, 235] on span "Subscriptions" at bounding box center [805, 233] width 48 height 10
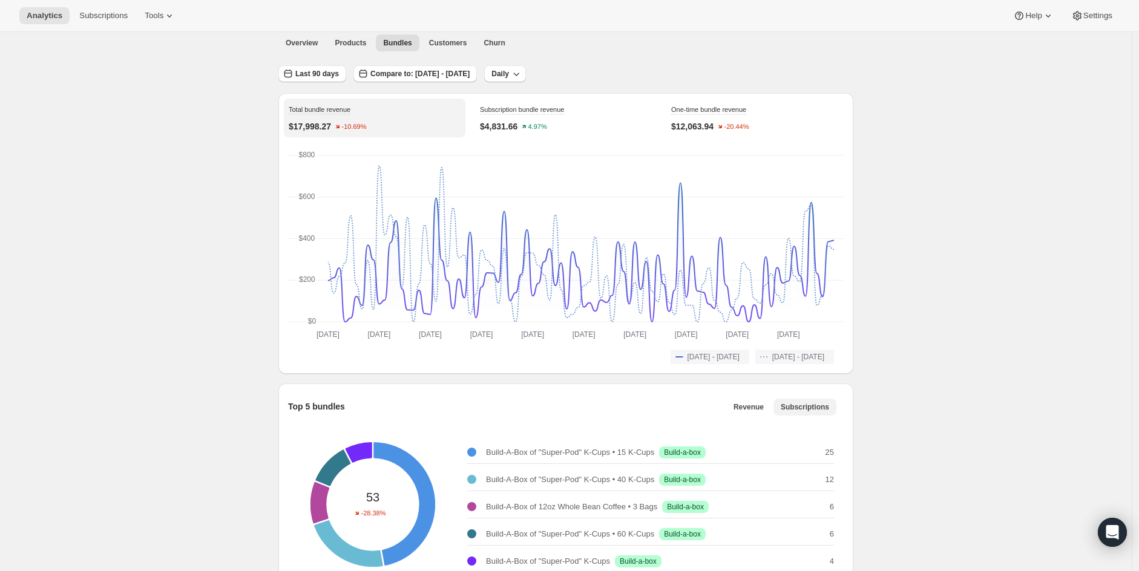
scroll to position [0, 0]
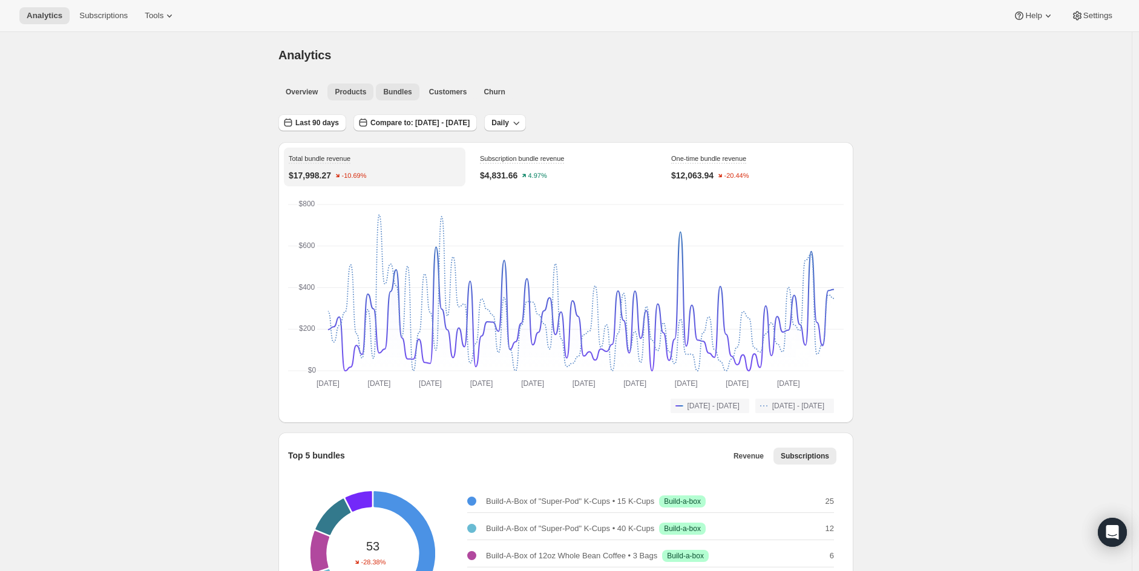
click at [363, 87] on span "Products" at bounding box center [350, 92] width 31 height 10
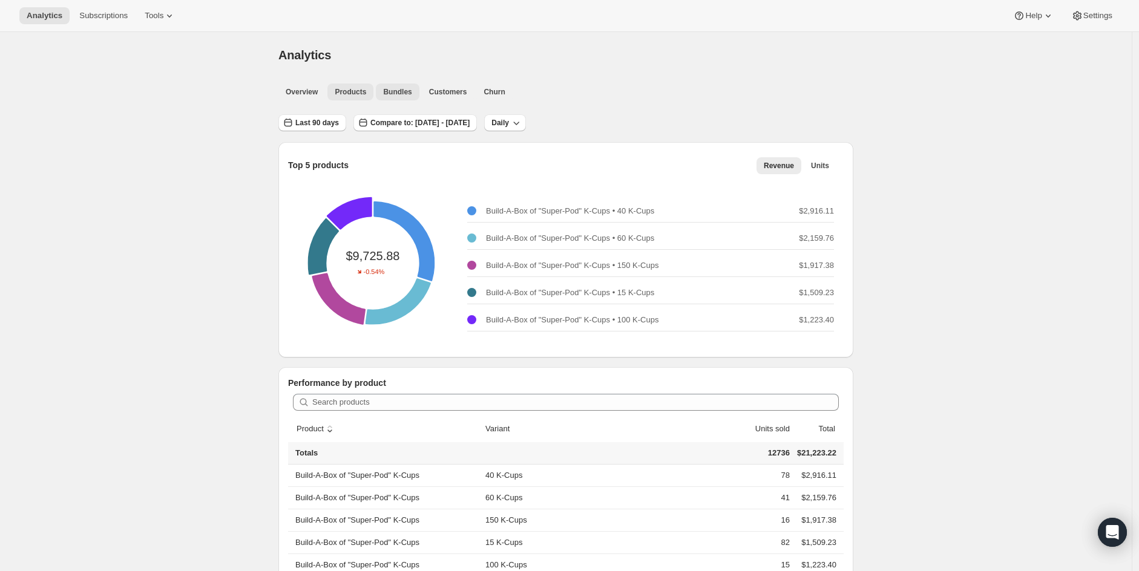
click at [392, 91] on span "Bundles" at bounding box center [397, 92] width 28 height 10
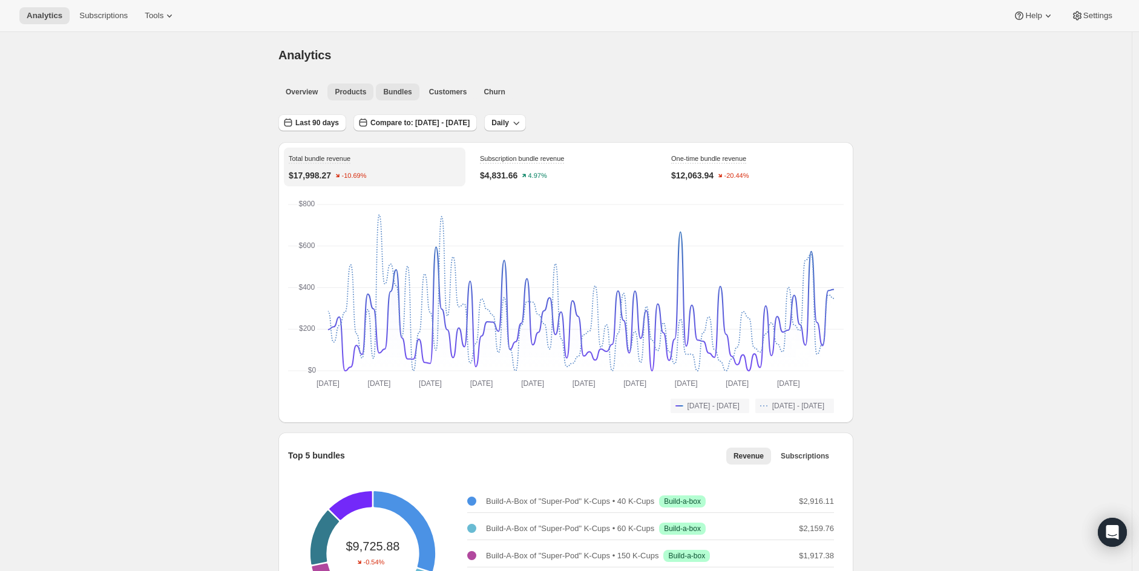
click at [354, 94] on span "Products" at bounding box center [350, 92] width 31 height 10
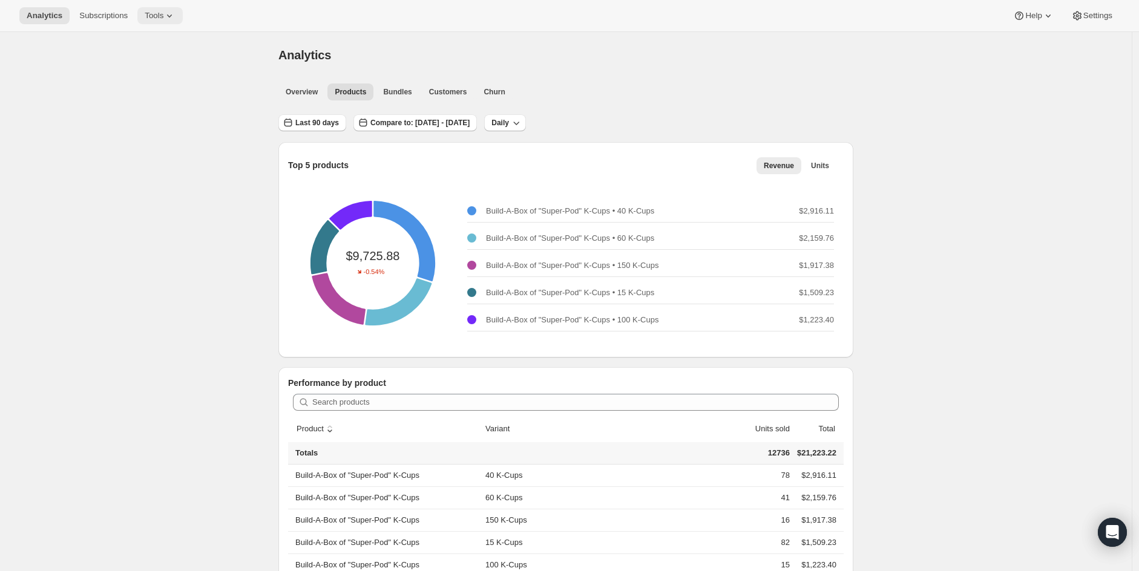
click at [163, 12] on span "Tools" at bounding box center [154, 16] width 19 height 10
click at [147, 79] on span "Bundles" at bounding box center [170, 82] width 107 height 12
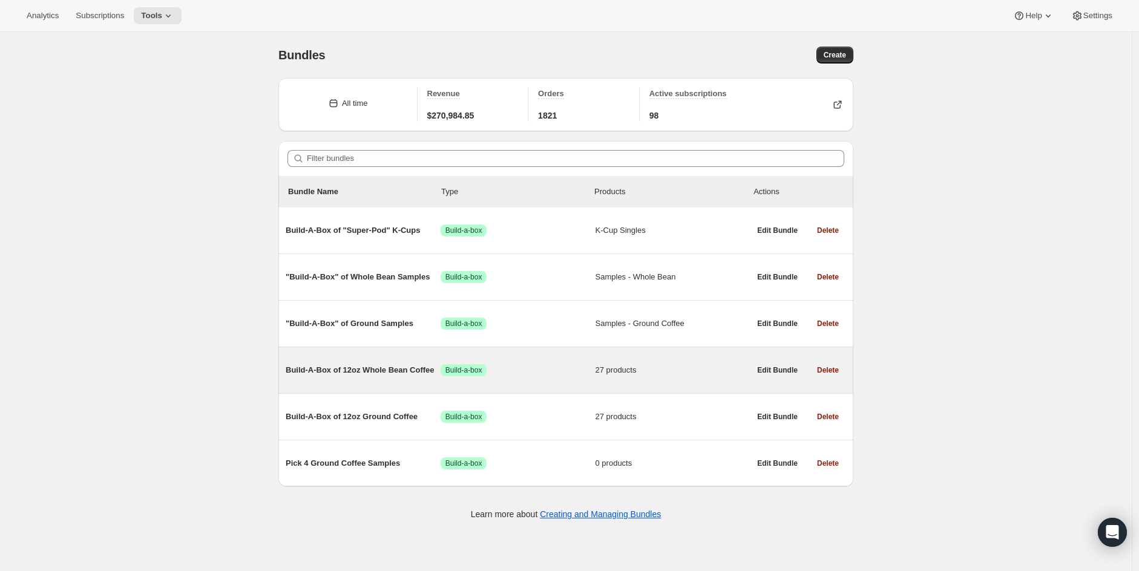
click at [379, 368] on span "Build-A-Box of 12oz Whole Bean Coffee" at bounding box center [363, 370] width 155 height 12
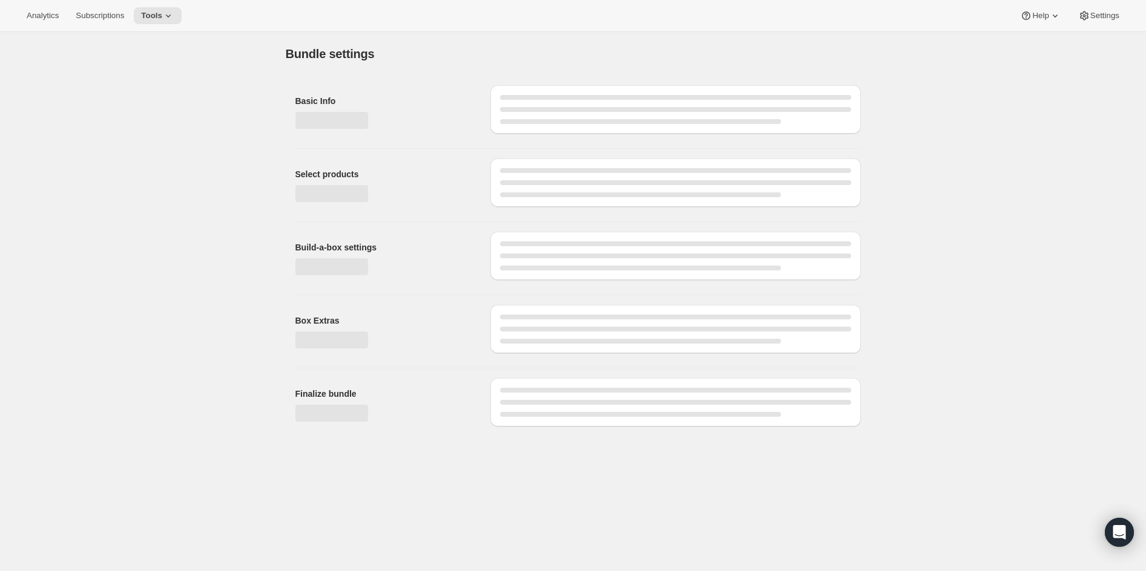
type input "Build-A-Box of 12oz Whole Bean Coffee"
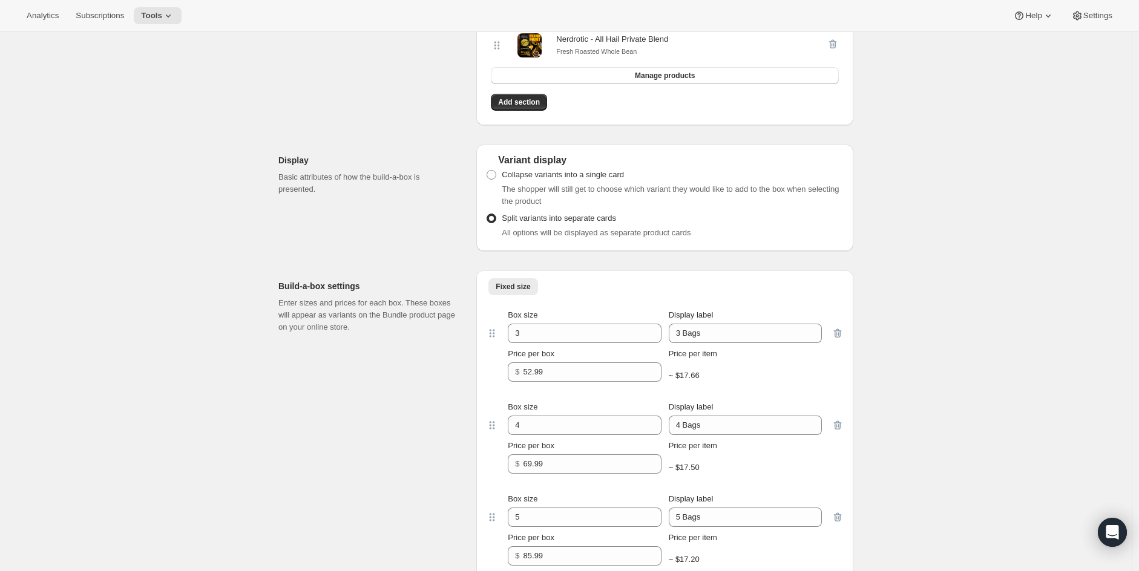
scroll to position [1457, 0]
